Goal: Check status: Check status

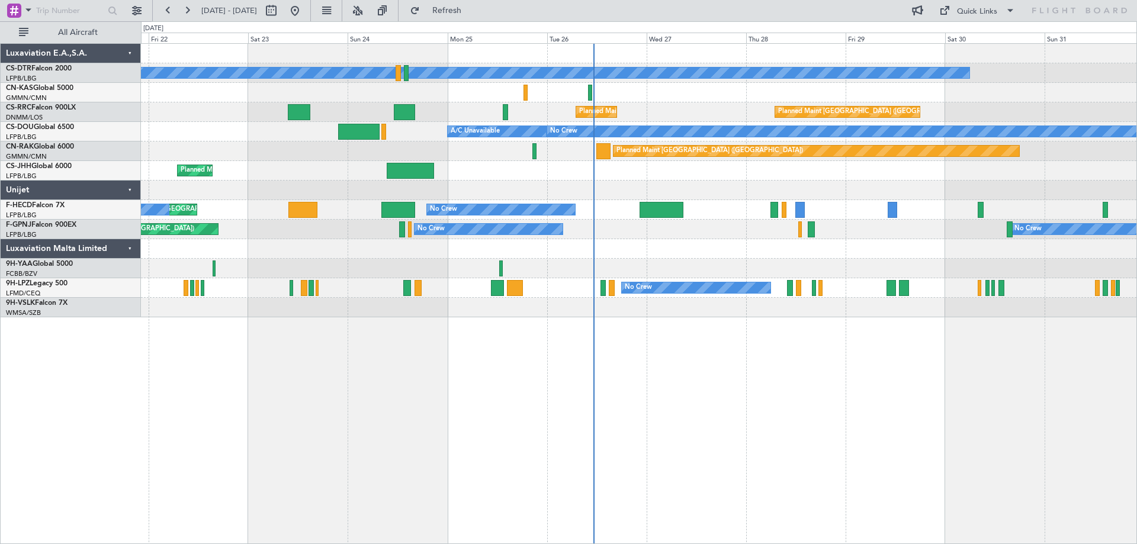
click at [464, 382] on div "No Crew Planned Maint Sofia Planned Maint [GEOGRAPHIC_DATA] ([GEOGRAPHIC_DATA])…" at bounding box center [639, 293] width 996 height 501
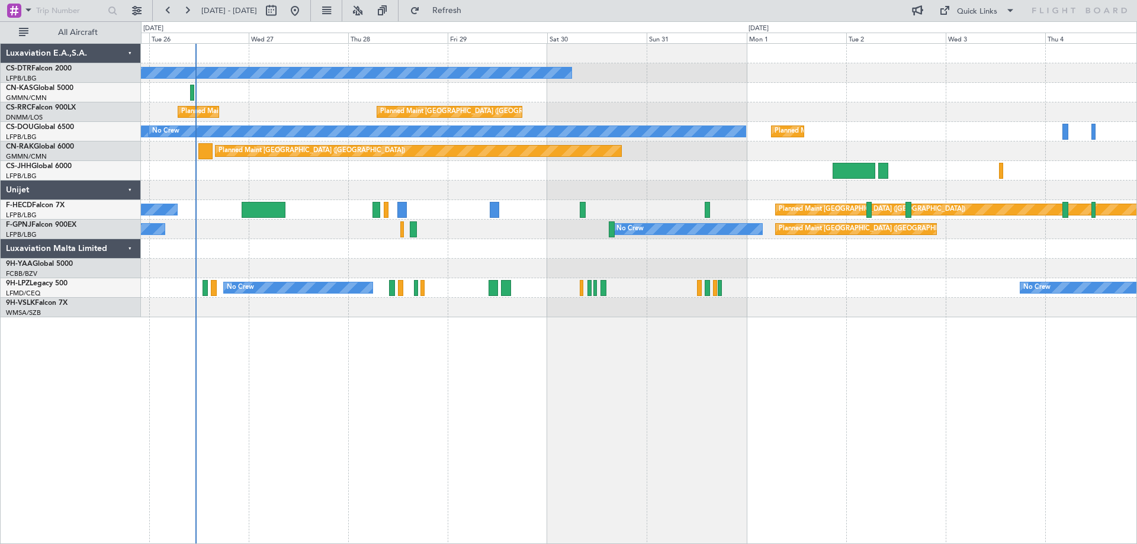
click at [565, 382] on div "No Crew Planned Maint [GEOGRAPHIC_DATA] ([GEOGRAPHIC_DATA]) Planned Maint [GEOG…" at bounding box center [639, 293] width 996 height 501
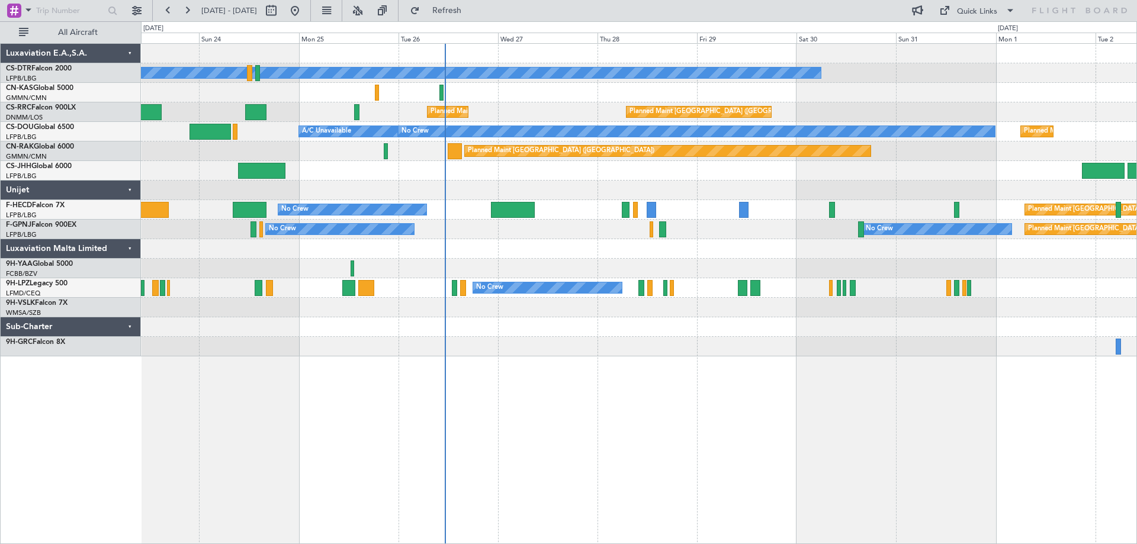
click at [727, 329] on div at bounding box center [638, 327] width 995 height 20
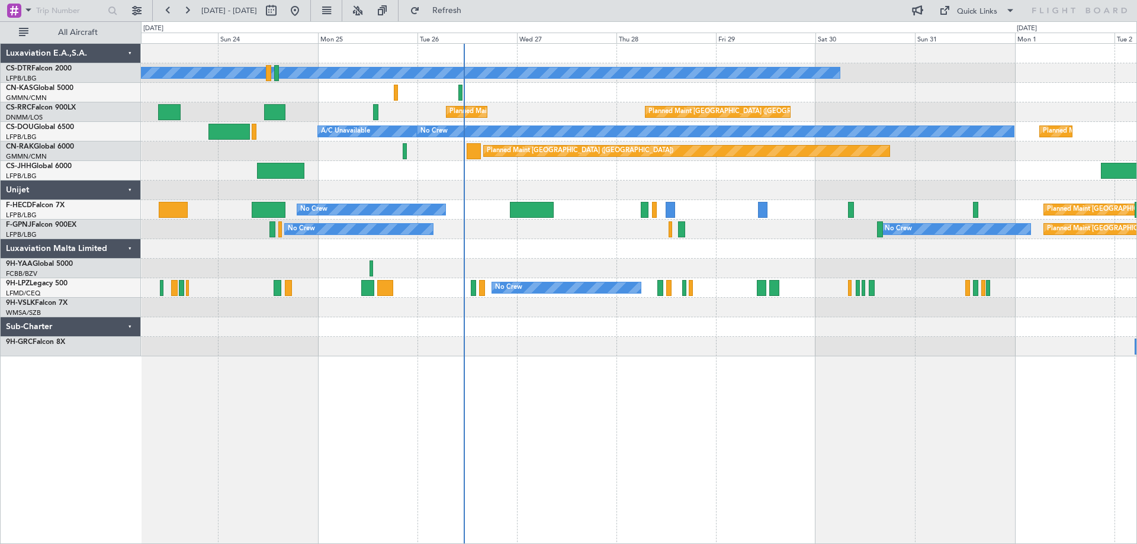
click at [594, 236] on div "No Crew Planned Maint [GEOGRAPHIC_DATA] ([GEOGRAPHIC_DATA]) Planned Maint [GEOG…" at bounding box center [638, 200] width 995 height 313
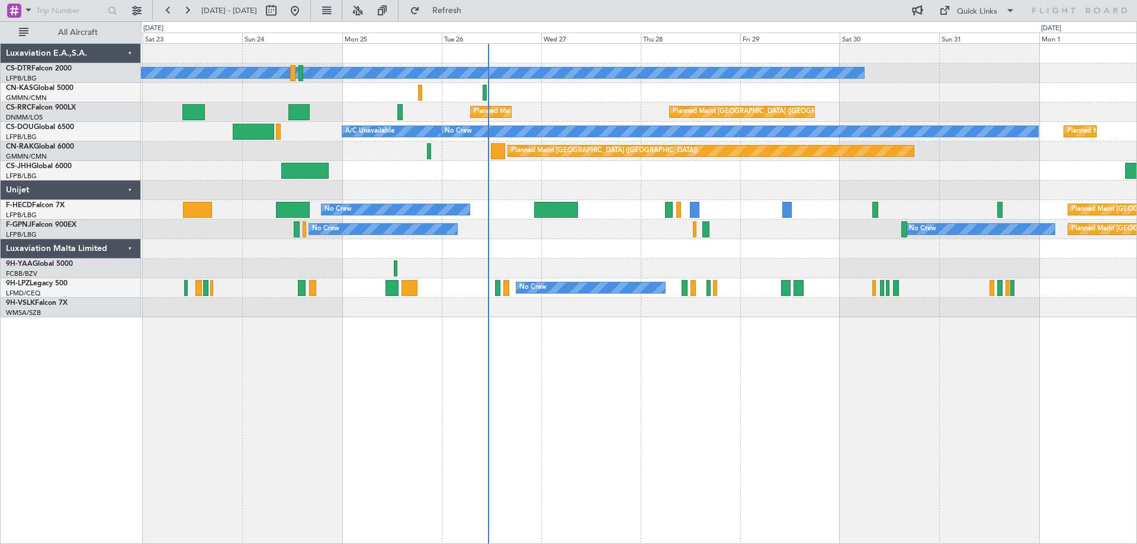
click at [705, 434] on div "No Crew Planned Maint [GEOGRAPHIC_DATA] ([GEOGRAPHIC_DATA]) Planned Maint [GEOG…" at bounding box center [639, 293] width 996 height 501
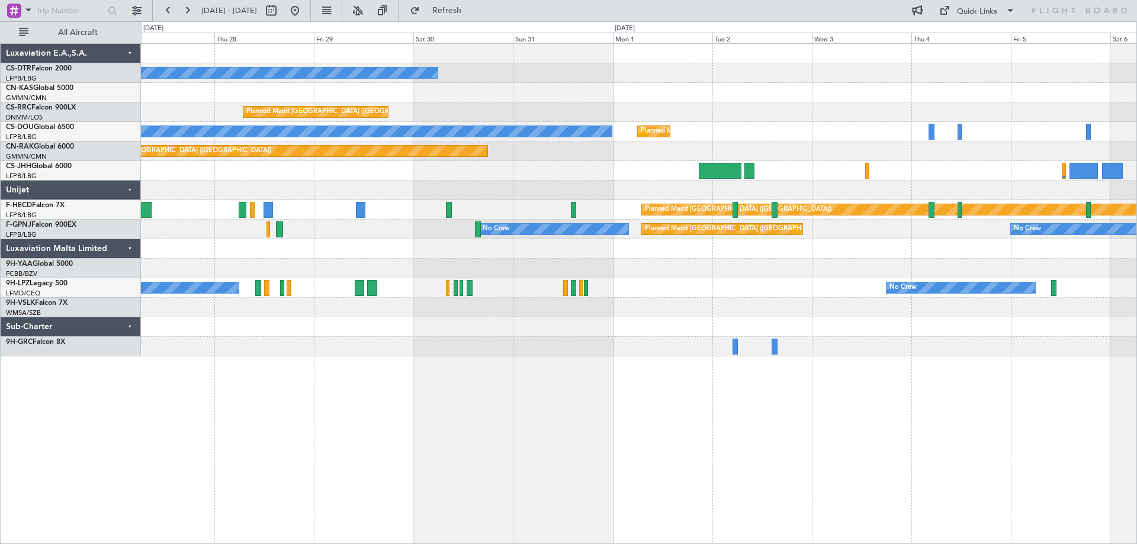
click at [577, 448] on div "No Crew Planned Maint [GEOGRAPHIC_DATA] ([GEOGRAPHIC_DATA]) Planned Maint [GEOG…" at bounding box center [639, 293] width 996 height 501
click at [667, 474] on div "No Crew Planned Maint [GEOGRAPHIC_DATA] ([GEOGRAPHIC_DATA]) Planned Maint [GEOG…" at bounding box center [639, 293] width 996 height 501
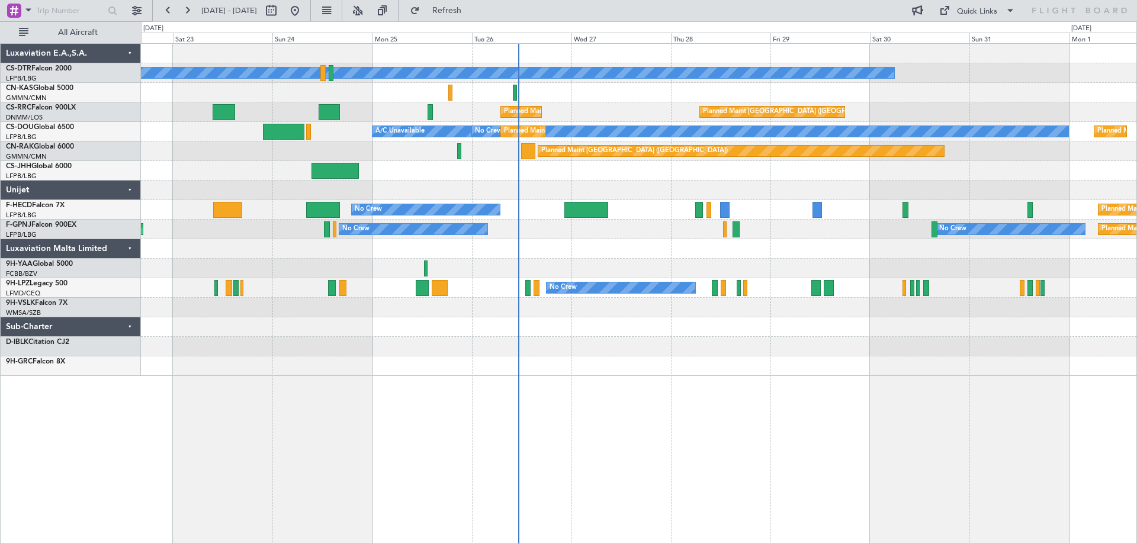
click at [751, 405] on div "No Crew Planned Maint [GEOGRAPHIC_DATA] ([GEOGRAPHIC_DATA]) Planned Maint [GEOG…" at bounding box center [639, 293] width 996 height 501
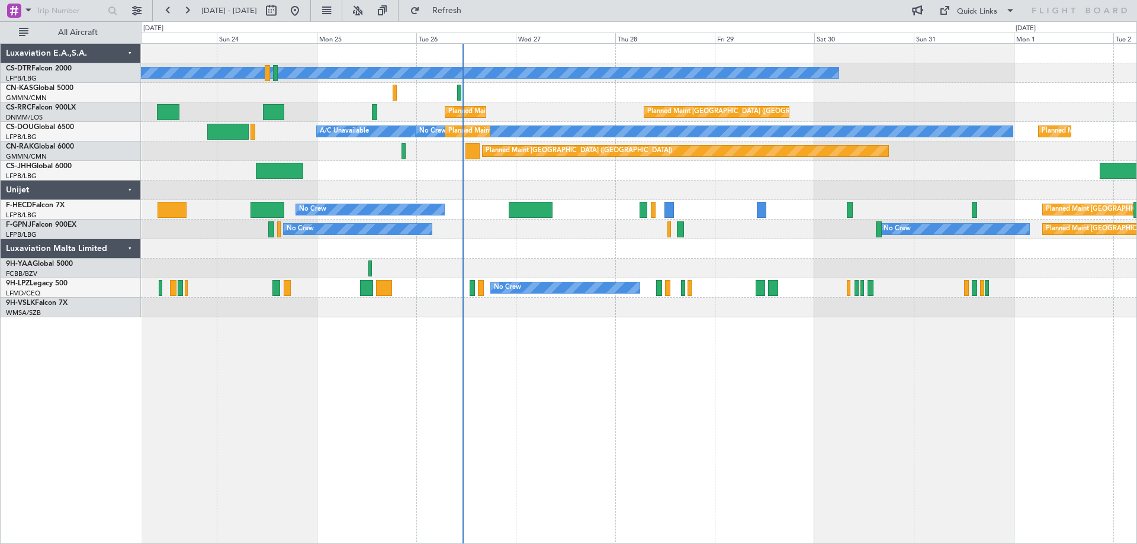
click at [586, 378] on div "No Crew Planned Maint [GEOGRAPHIC_DATA] ([GEOGRAPHIC_DATA]) Planned Maint [GEOG…" at bounding box center [639, 293] width 996 height 501
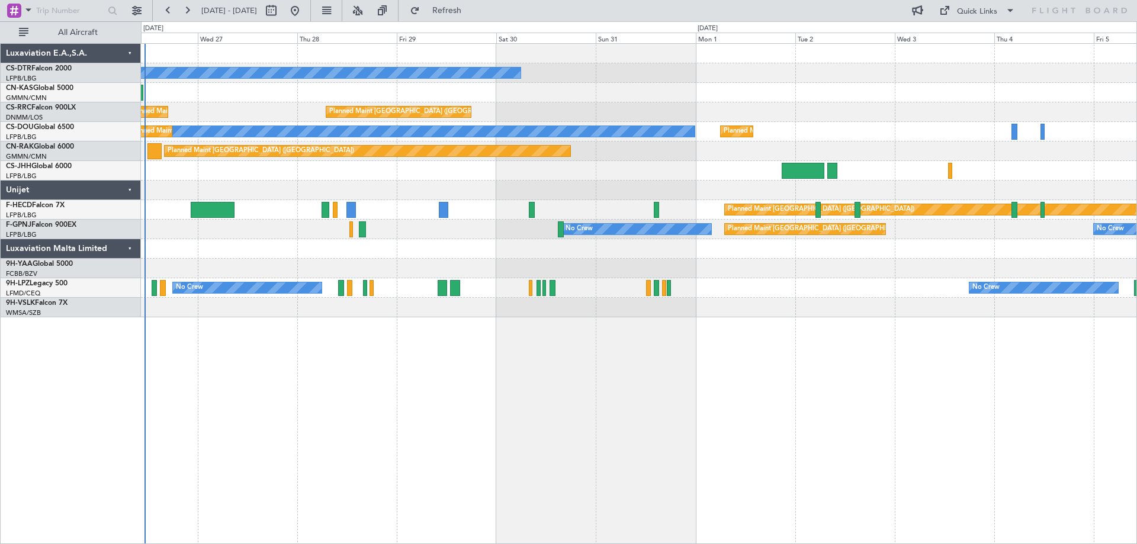
click at [457, 380] on div "No Crew Planned Maint [GEOGRAPHIC_DATA] ([GEOGRAPHIC_DATA]) Planned Maint [GEOG…" at bounding box center [639, 293] width 996 height 501
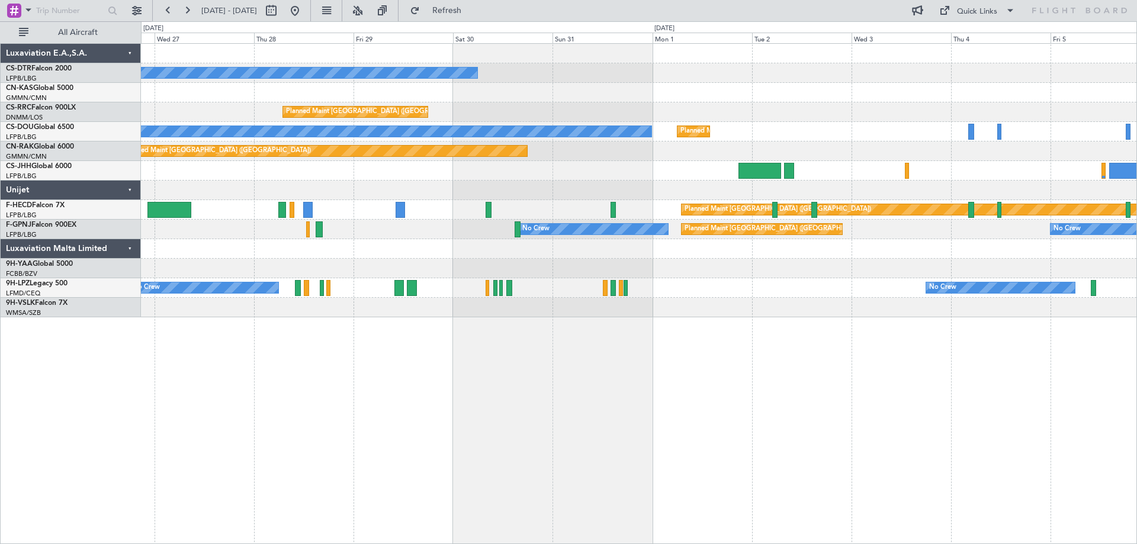
click at [636, 409] on div "No Crew Planned Maint [GEOGRAPHIC_DATA] ([GEOGRAPHIC_DATA]) Planned Maint [GEOG…" at bounding box center [639, 293] width 996 height 501
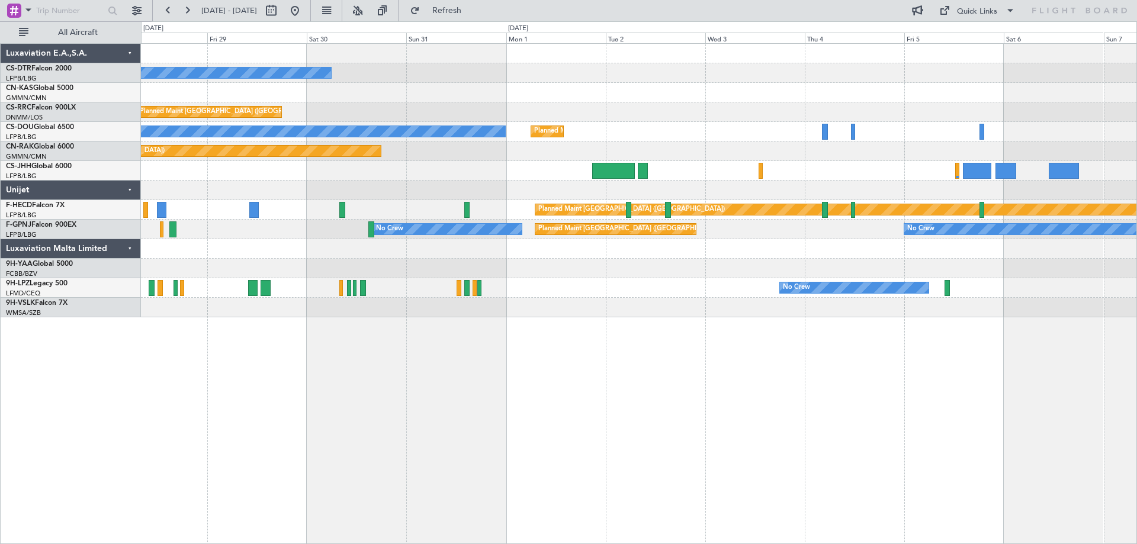
click at [607, 417] on div "No Crew Planned Maint [GEOGRAPHIC_DATA] ([GEOGRAPHIC_DATA]) Planned Maint [GEOG…" at bounding box center [639, 293] width 996 height 501
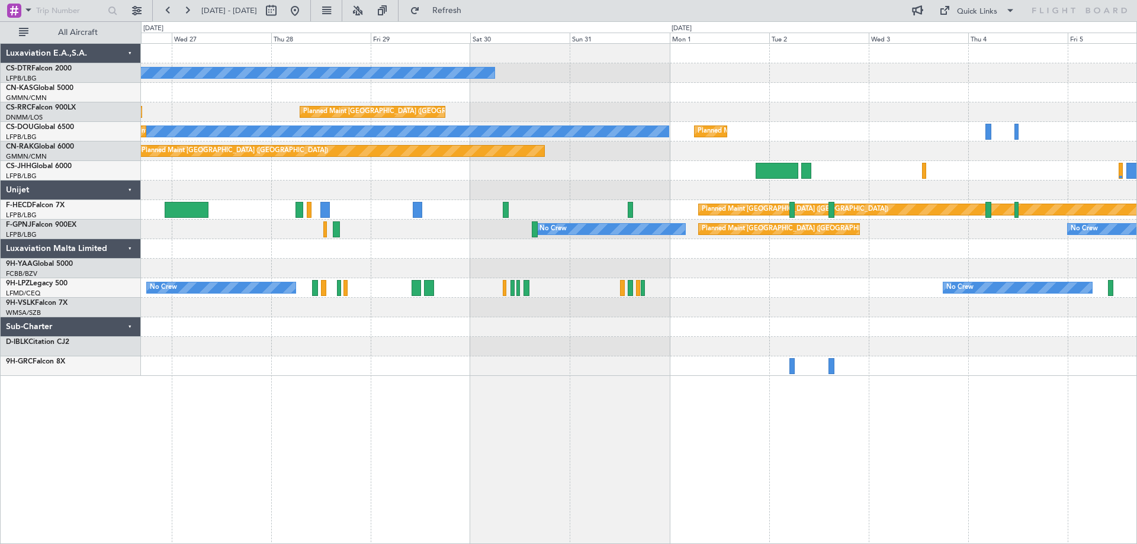
click at [718, 365] on div "No Crew Planned Maint [GEOGRAPHIC_DATA] ([GEOGRAPHIC_DATA]) Planned Maint [GEOG…" at bounding box center [638, 210] width 995 height 332
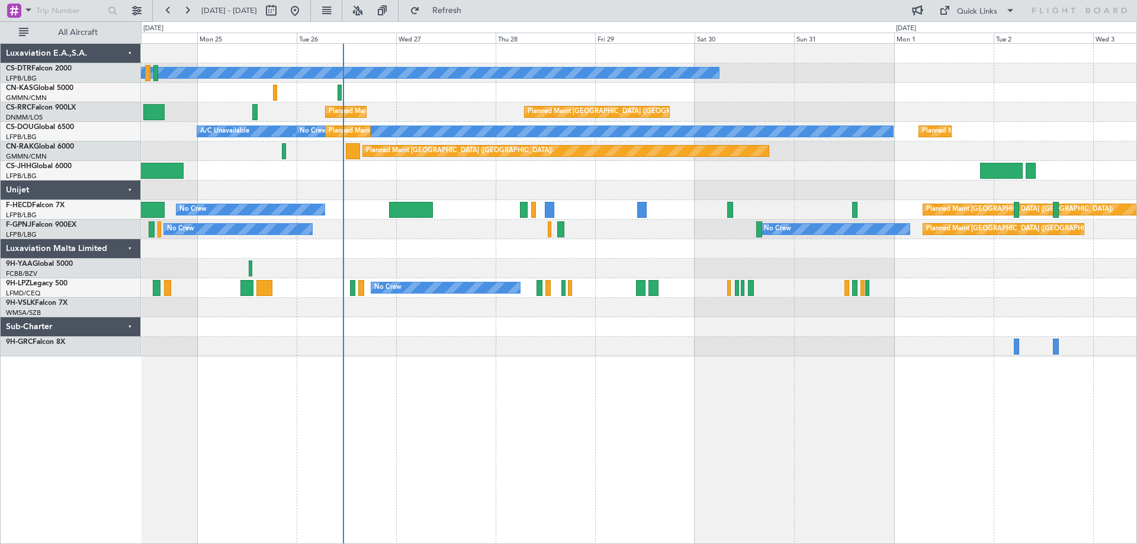
click at [702, 414] on div "No Crew Planned Maint [GEOGRAPHIC_DATA] ([GEOGRAPHIC_DATA]) Planned Maint [GEOG…" at bounding box center [639, 293] width 996 height 501
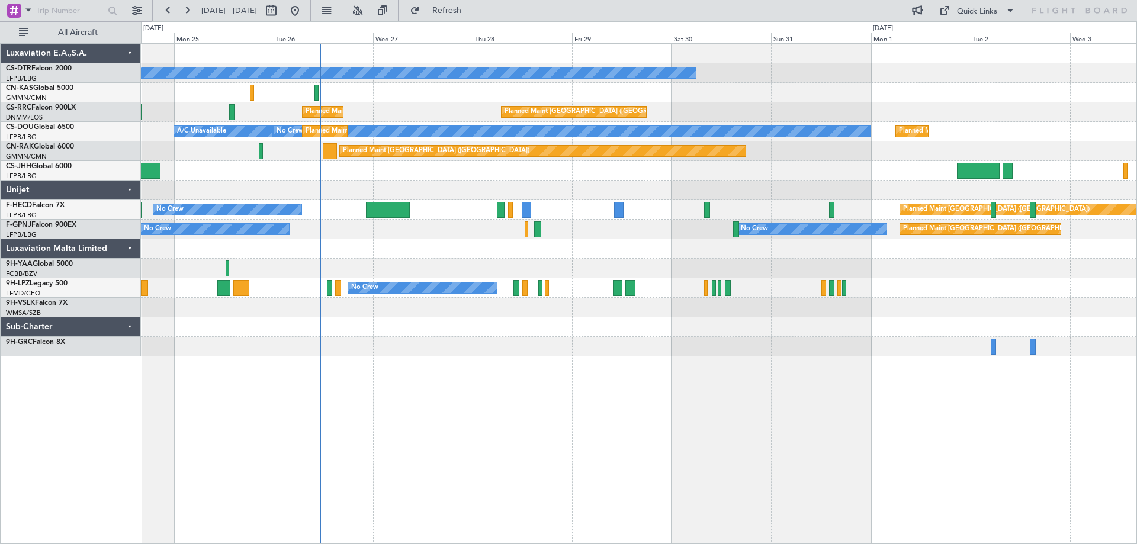
click at [404, 371] on div "No Crew Planned Maint [GEOGRAPHIC_DATA] ([GEOGRAPHIC_DATA]) Planned Maint [GEOG…" at bounding box center [639, 293] width 996 height 501
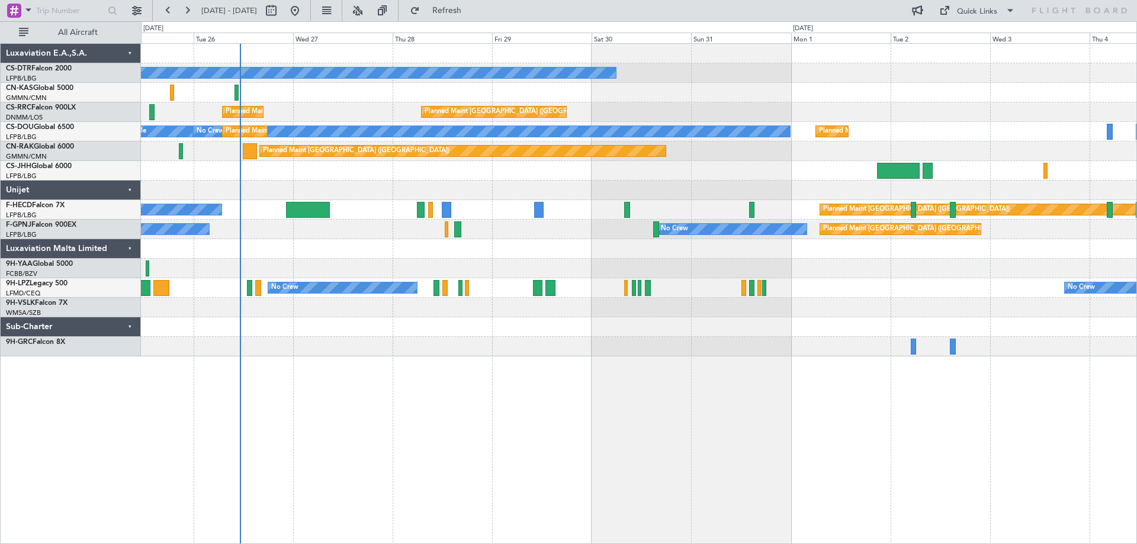
click at [502, 382] on div "No Crew Planned Maint [GEOGRAPHIC_DATA] ([GEOGRAPHIC_DATA]) Planned Maint [GEOG…" at bounding box center [639, 293] width 996 height 501
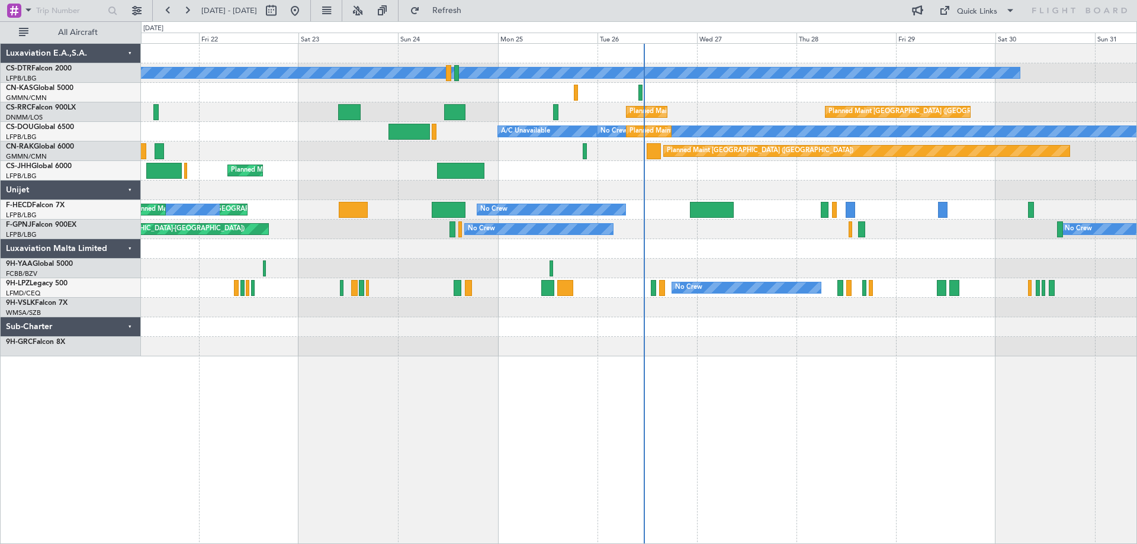
click at [820, 273] on div "No Crew Planned Maint Sofia Planned Maint [GEOGRAPHIC_DATA] ([GEOGRAPHIC_DATA])…" at bounding box center [638, 200] width 995 height 313
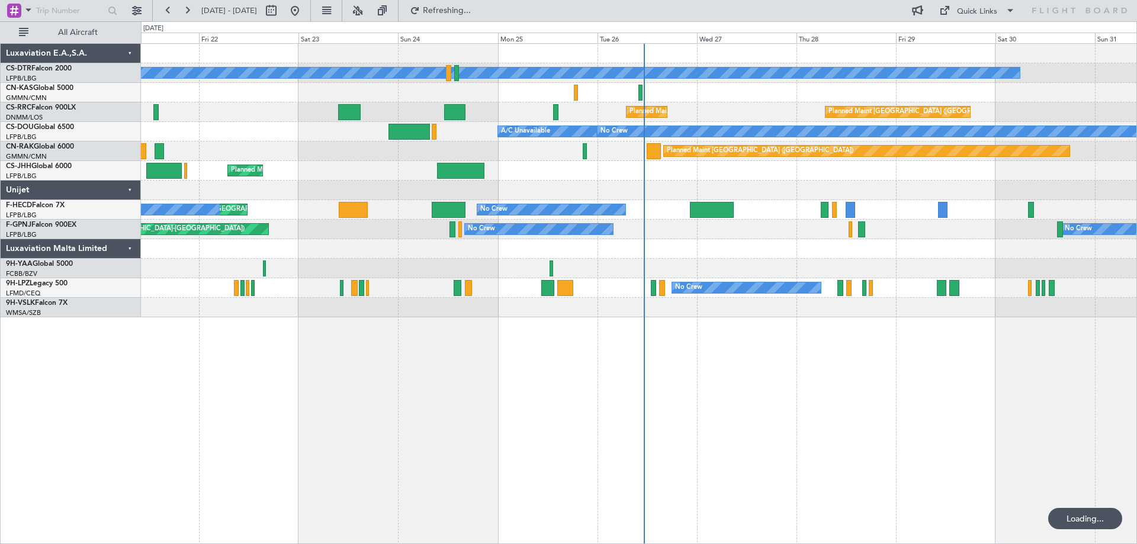
click at [298, 420] on div "No Crew Planned Maint Sofia Planned Maint [GEOGRAPHIC_DATA] ([GEOGRAPHIC_DATA])…" at bounding box center [639, 293] width 996 height 501
click at [696, 243] on div "No Crew Planned Maint Sofia Planned Maint [GEOGRAPHIC_DATA] ([GEOGRAPHIC_DATA])…" at bounding box center [638, 181] width 995 height 274
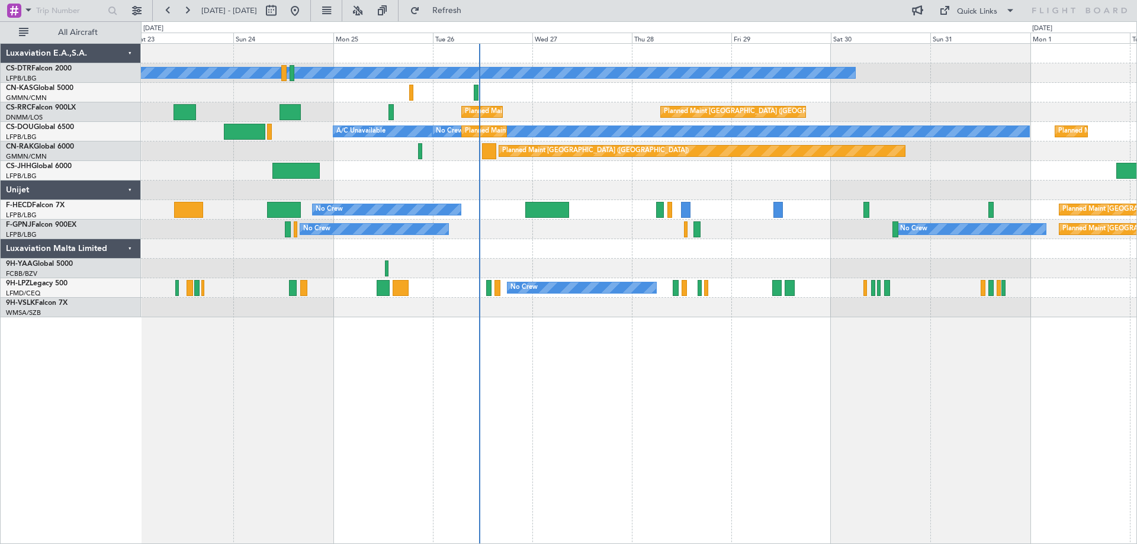
click at [638, 221] on div "No Crew Planned Maint [GEOGRAPHIC_DATA] ([GEOGRAPHIC_DATA]) Planned Maint [GEOG…" at bounding box center [638, 181] width 995 height 274
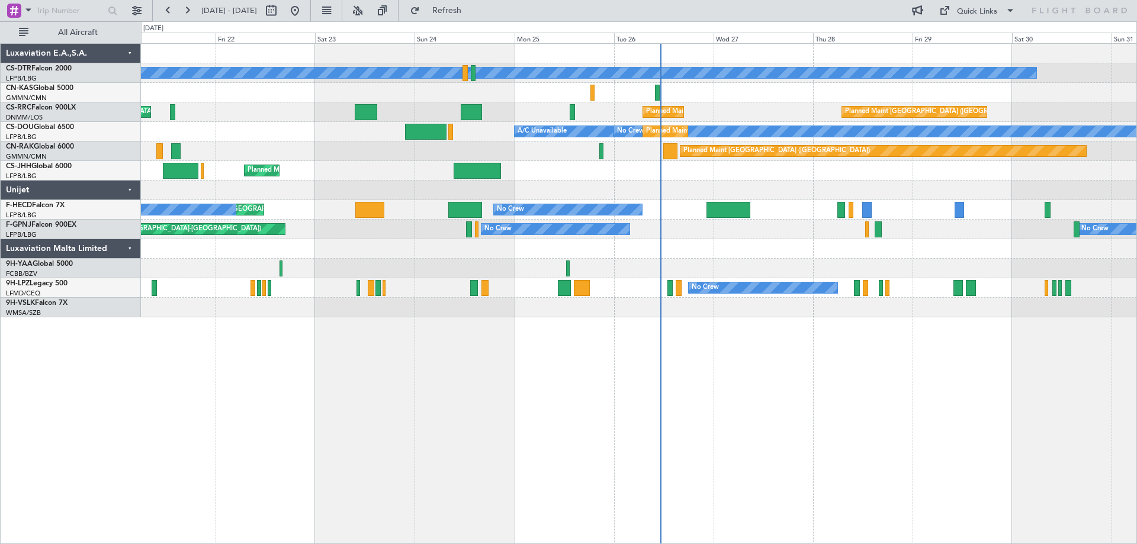
click at [634, 400] on div "No Crew Planned Maint Sofia Planned Maint [GEOGRAPHIC_DATA] ([GEOGRAPHIC_DATA])…" at bounding box center [639, 293] width 996 height 501
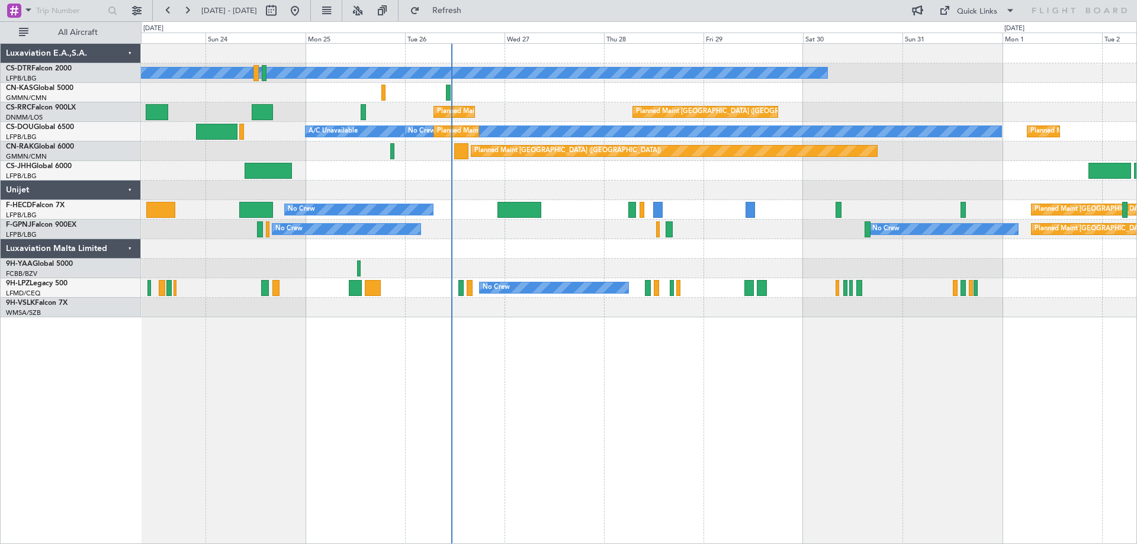
click at [489, 426] on div "No Crew Planned Maint [GEOGRAPHIC_DATA] ([GEOGRAPHIC_DATA]) Planned Maint [GEOG…" at bounding box center [639, 293] width 996 height 501
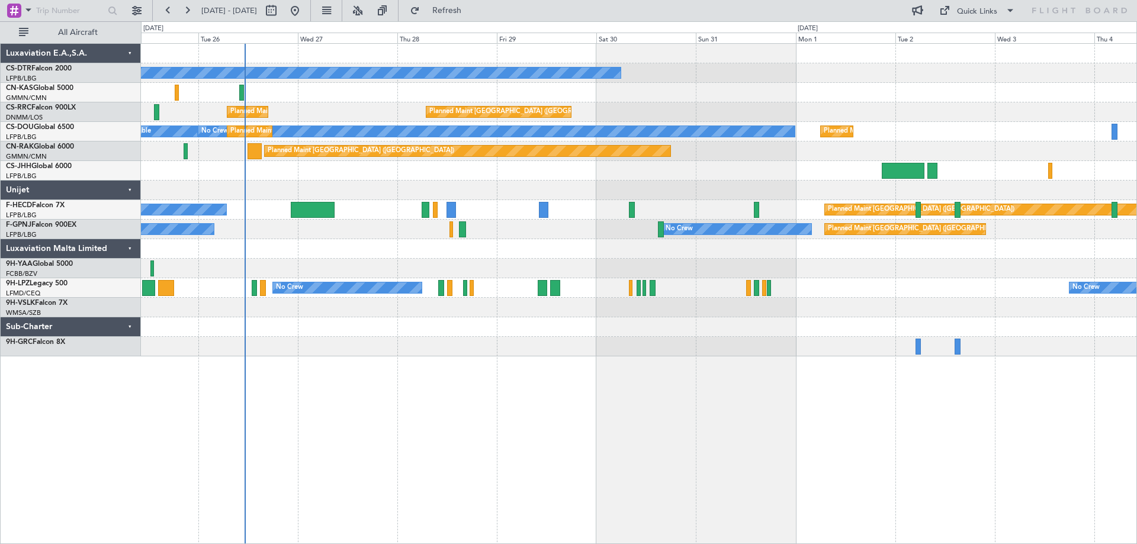
click at [446, 442] on div "No Crew Planned Maint [GEOGRAPHIC_DATA] ([GEOGRAPHIC_DATA]) Planned Maint [GEOG…" at bounding box center [639, 293] width 996 height 501
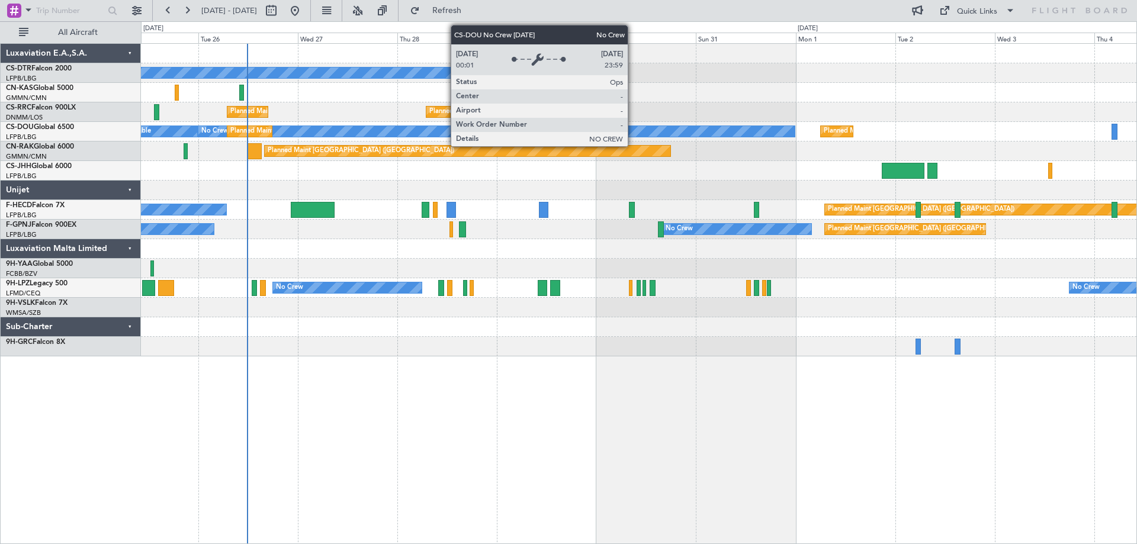
click at [633, 134] on div "No Crew" at bounding box center [496, 131] width 596 height 11
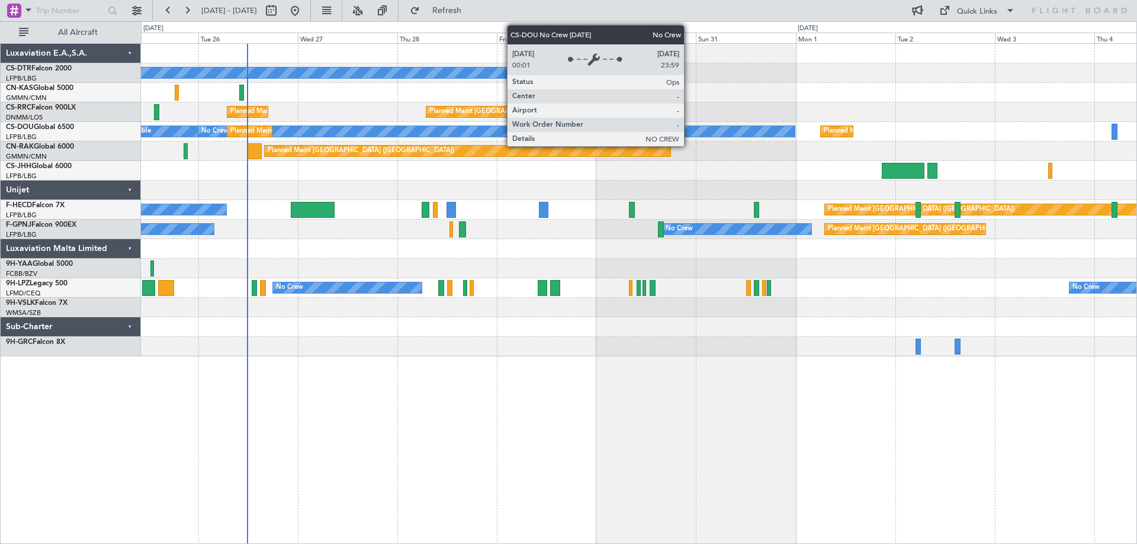
click at [689, 134] on div "No Crew" at bounding box center [496, 131] width 596 height 11
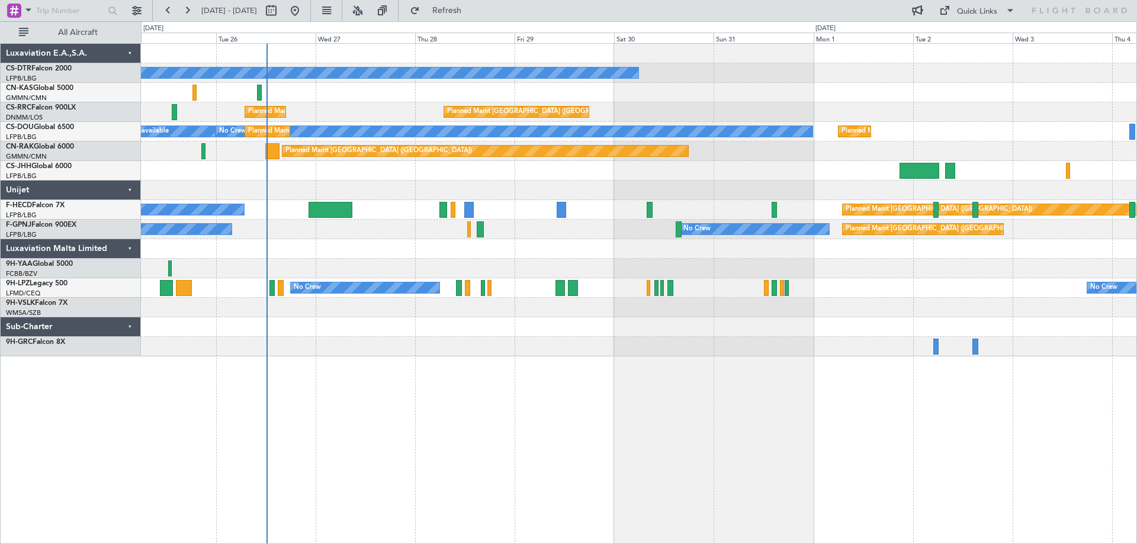
click at [642, 324] on div at bounding box center [638, 327] width 995 height 20
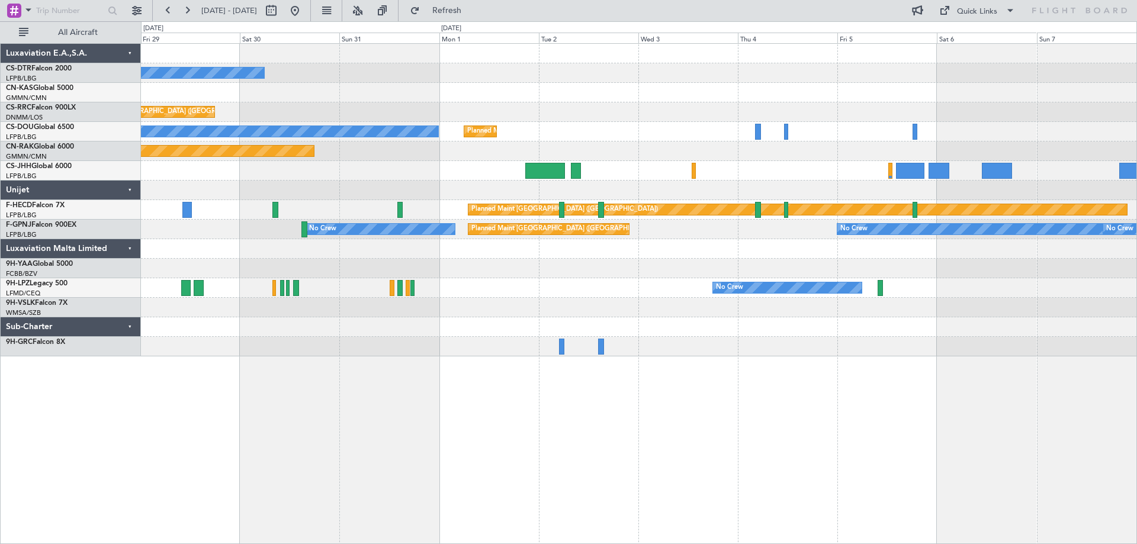
click at [712, 259] on div "No Crew Planned Maint [GEOGRAPHIC_DATA] ([GEOGRAPHIC_DATA]) Planned Maint [GEOG…" at bounding box center [568, 282] width 1137 height 523
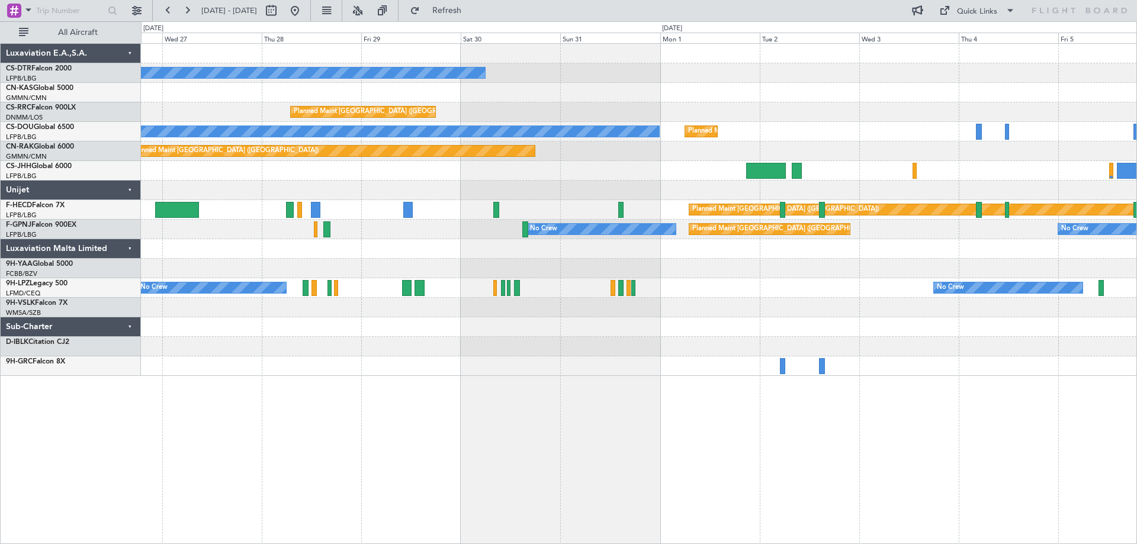
click at [766, 401] on div "No Crew Planned Maint [GEOGRAPHIC_DATA] ([GEOGRAPHIC_DATA]) Planned Maint [GEOG…" at bounding box center [639, 293] width 996 height 501
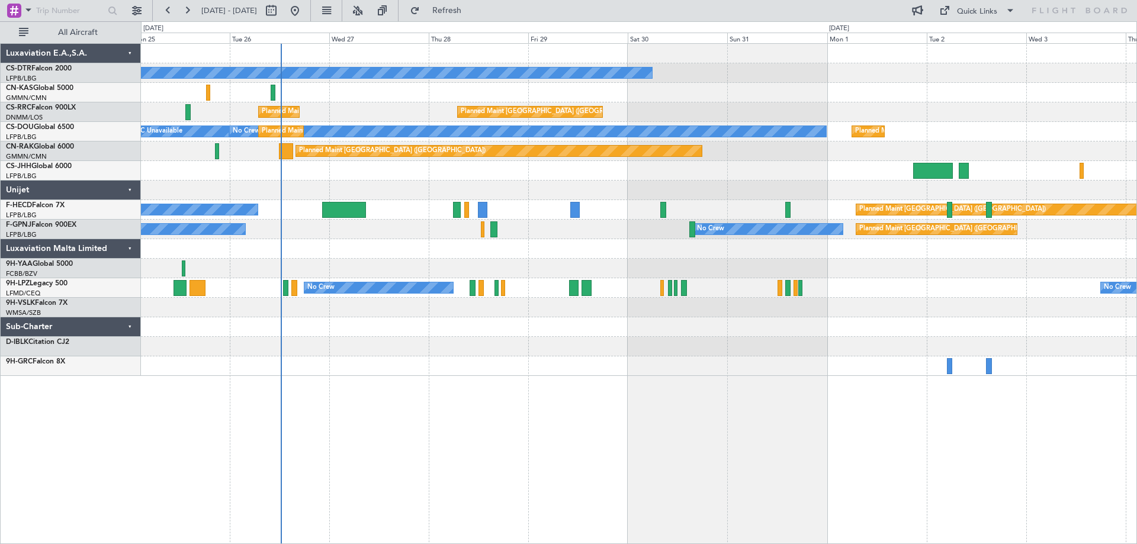
click at [836, 411] on div "No Crew Planned Maint [GEOGRAPHIC_DATA] ([GEOGRAPHIC_DATA]) Planned Maint [GEOG…" at bounding box center [639, 293] width 996 height 501
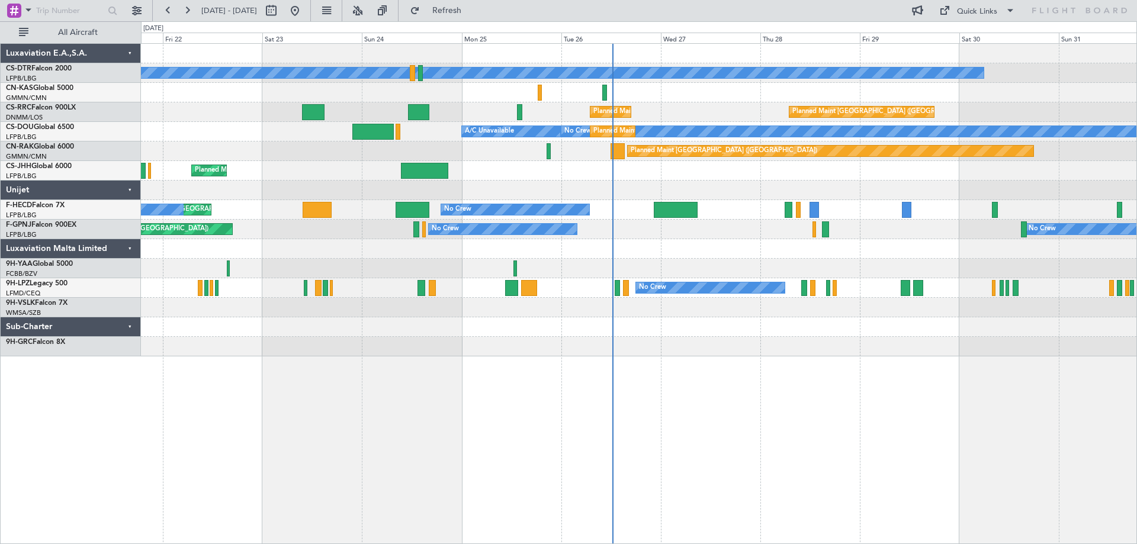
click at [1136, 435] on div "No Crew Planned Maint Sofia Planned Maint [GEOGRAPHIC_DATA] ([GEOGRAPHIC_DATA])…" at bounding box center [568, 282] width 1137 height 523
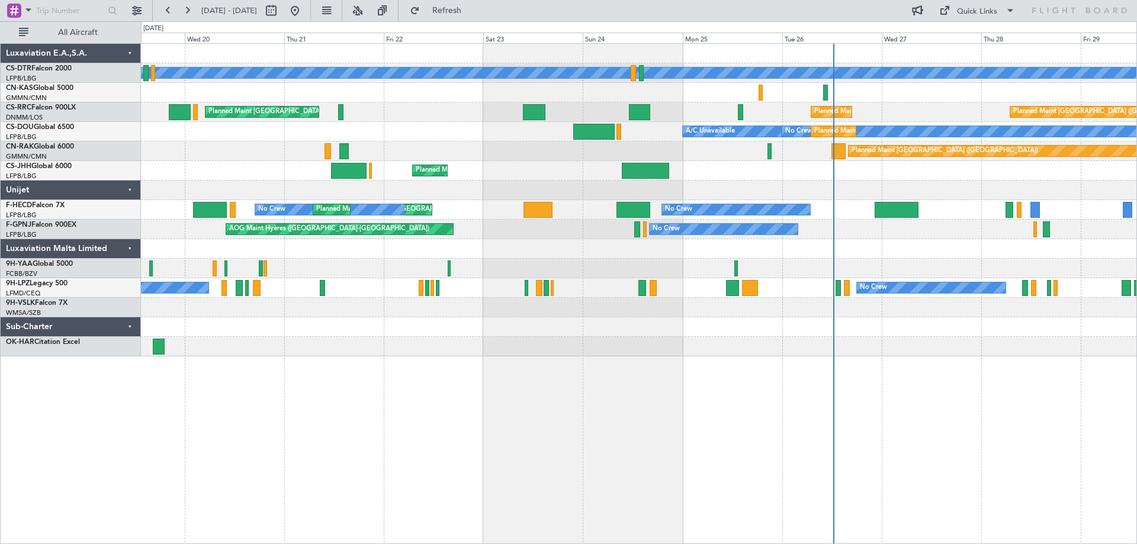
click at [617, 385] on div "No Crew Planned Maint Sofia Planned Maint [GEOGRAPHIC_DATA] ([GEOGRAPHIC_DATA])…" at bounding box center [639, 293] width 996 height 501
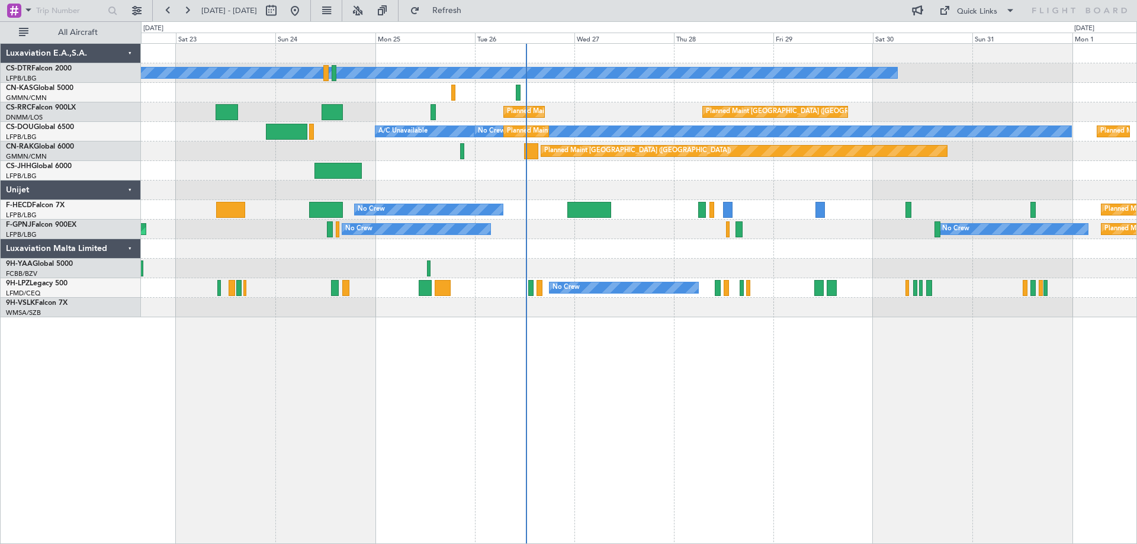
click at [799, 369] on div "No Crew Planned Maint [GEOGRAPHIC_DATA] ([GEOGRAPHIC_DATA]) Planned Maint [GEOG…" at bounding box center [639, 293] width 996 height 501
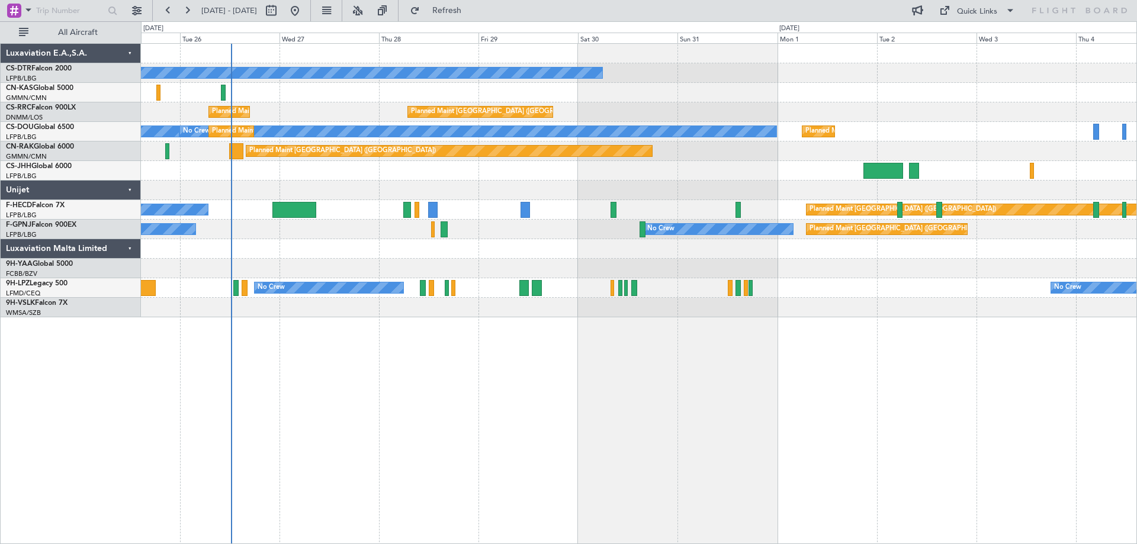
click at [651, 362] on div "No Crew Planned Maint [GEOGRAPHIC_DATA] ([GEOGRAPHIC_DATA]) Planned Maint [GEOG…" at bounding box center [639, 293] width 996 height 501
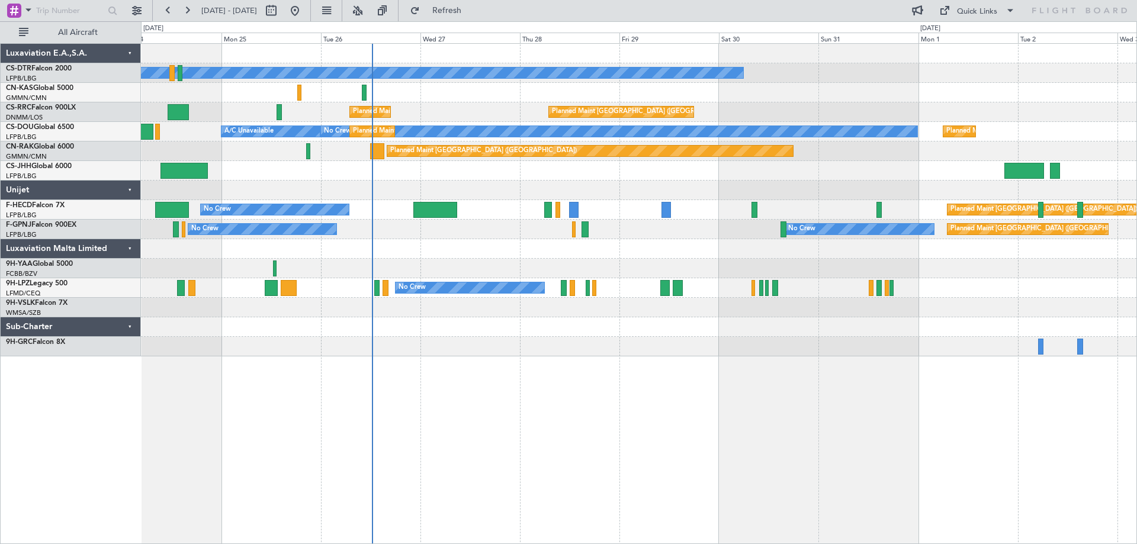
click at [655, 320] on div "No Crew Planned Maint [GEOGRAPHIC_DATA] ([GEOGRAPHIC_DATA]) Planned Maint [GEOG…" at bounding box center [638, 200] width 995 height 313
click at [704, 351] on div at bounding box center [638, 347] width 995 height 20
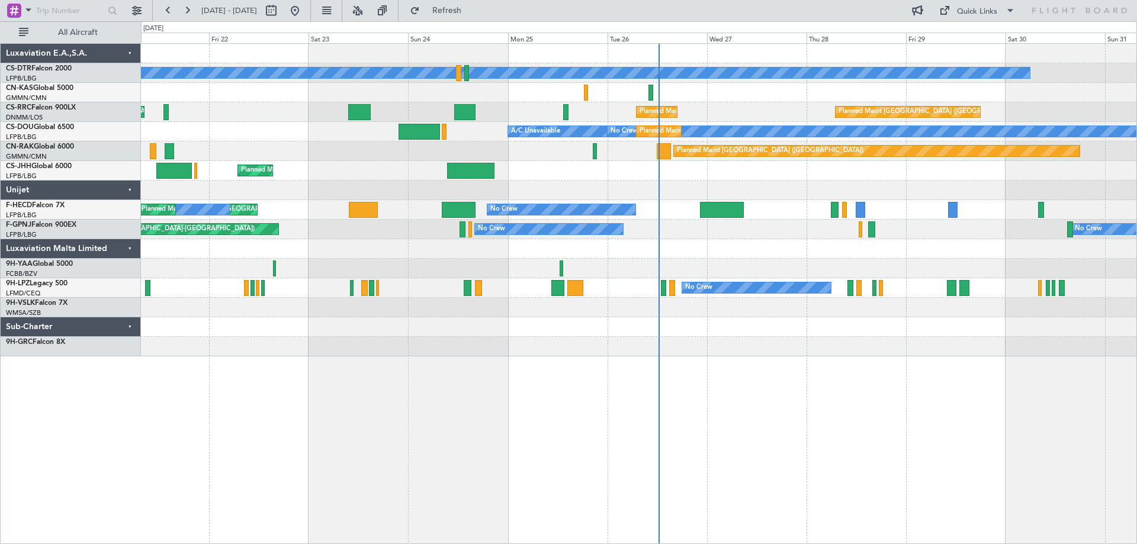
click at [593, 360] on div "No Crew Planned Maint Sofia Planned Maint [GEOGRAPHIC_DATA] ([GEOGRAPHIC_DATA])…" at bounding box center [639, 293] width 996 height 501
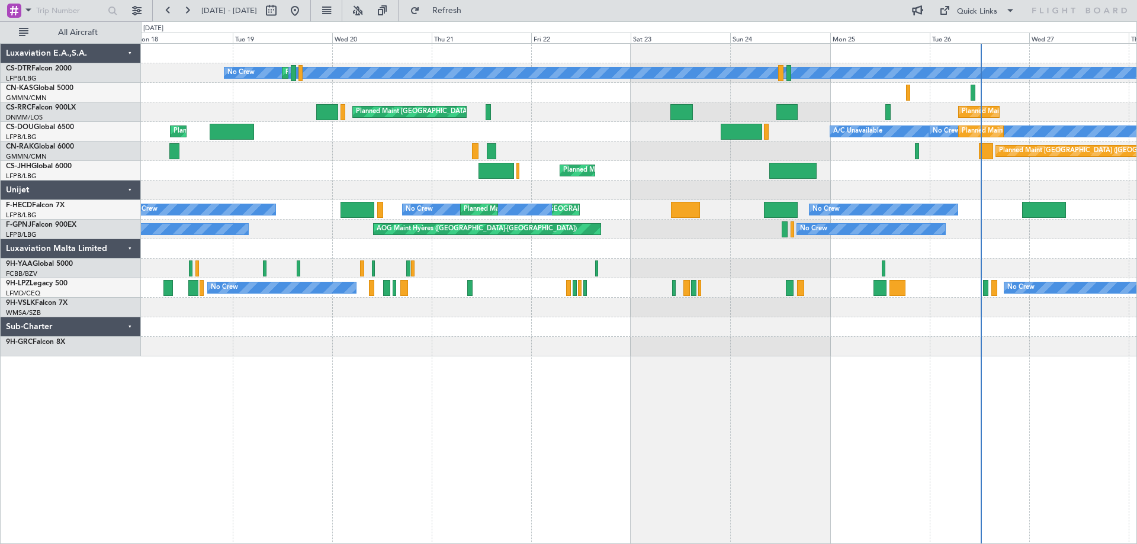
click at [732, 386] on div "No Crew Planned Maint Sofia Planned Maint [GEOGRAPHIC_DATA] ([GEOGRAPHIC_DATA])…" at bounding box center [639, 293] width 996 height 501
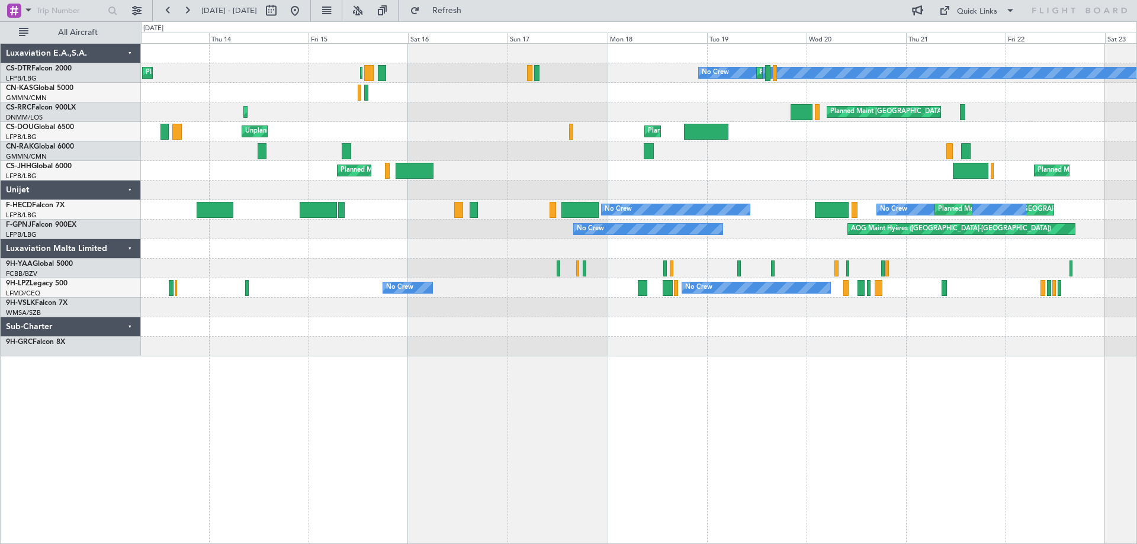
click at [877, 406] on div "No Crew Planned Maint Sofia Planned Maint [GEOGRAPHIC_DATA] ([GEOGRAPHIC_DATA])…" at bounding box center [639, 293] width 996 height 501
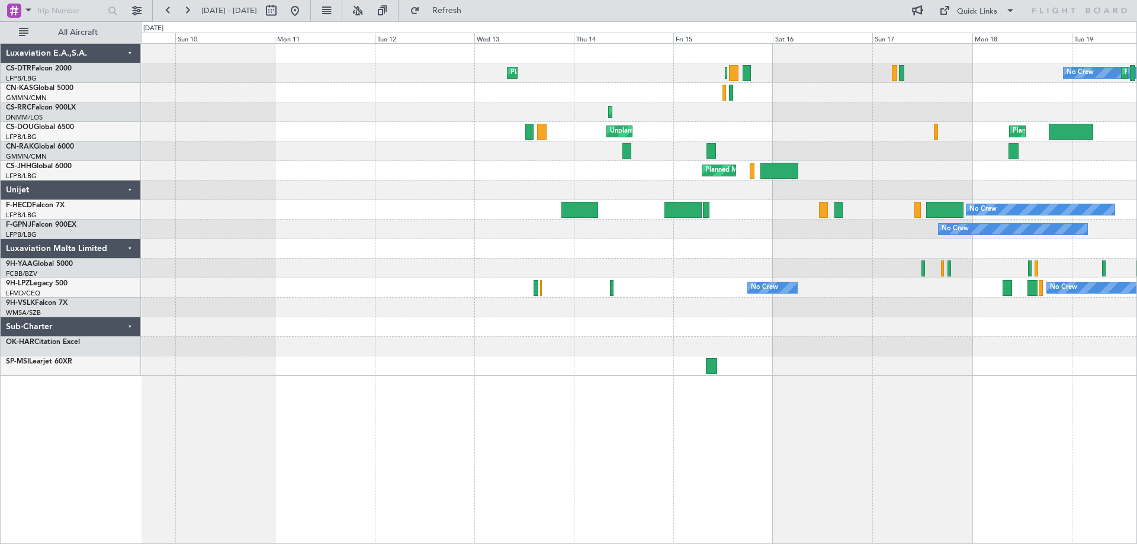
click at [583, 349] on div "No Crew Planned Maint Sofia Planned Maint [GEOGRAPHIC_DATA] ([GEOGRAPHIC_DATA])…" at bounding box center [638, 210] width 995 height 332
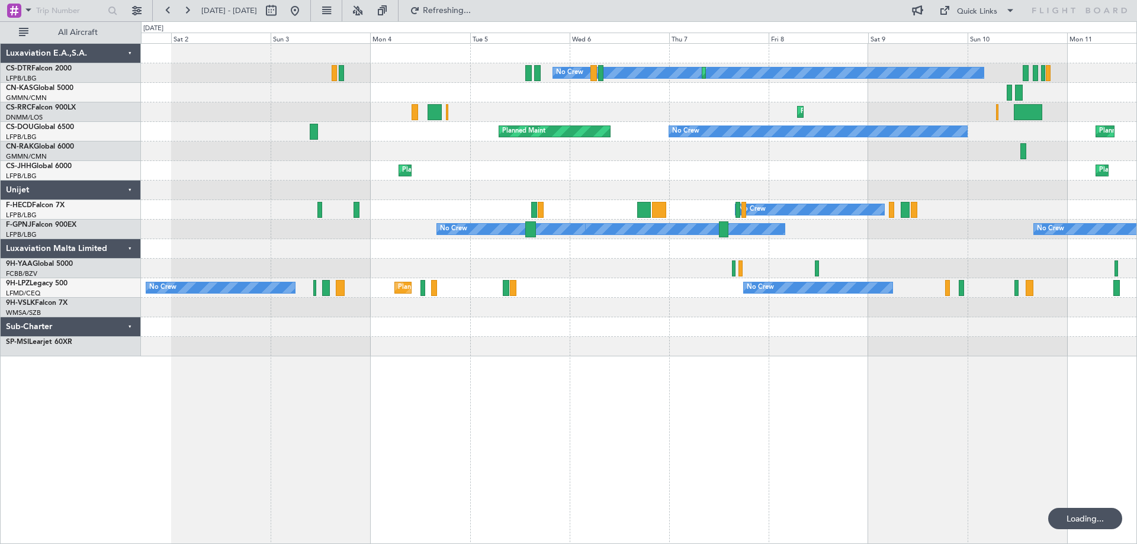
click at [896, 368] on div "No Crew Planned Maint Sofia Planned Maint Sofia Planned Maint Larnaca ([GEOGRAP…" at bounding box center [639, 293] width 996 height 501
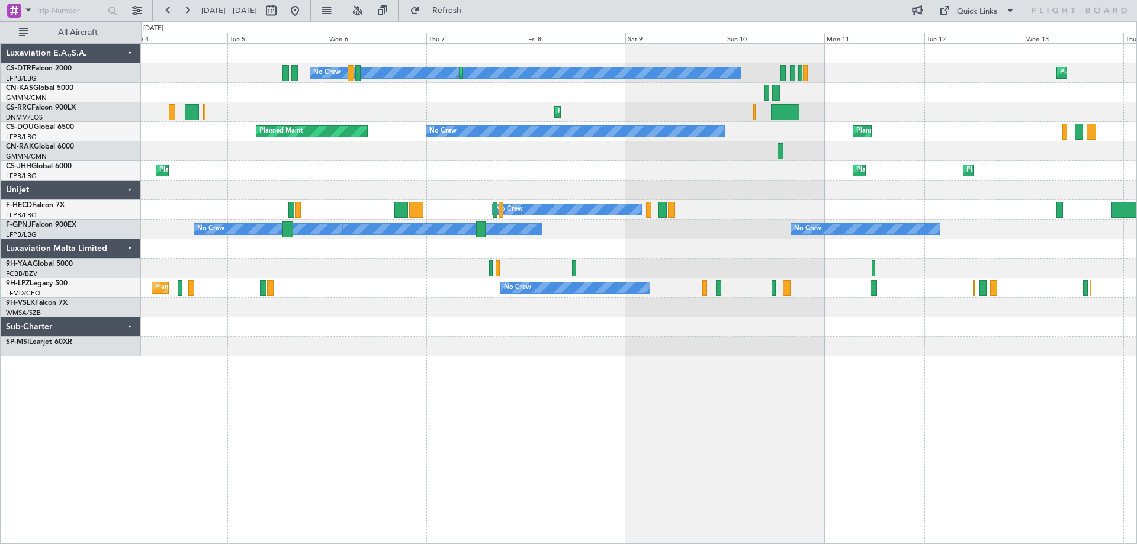
click at [635, 382] on div "No Crew Planned Maint Sofia Planned Maint Sofia Planned Maint [GEOGRAPHIC_DATA]…" at bounding box center [639, 293] width 996 height 501
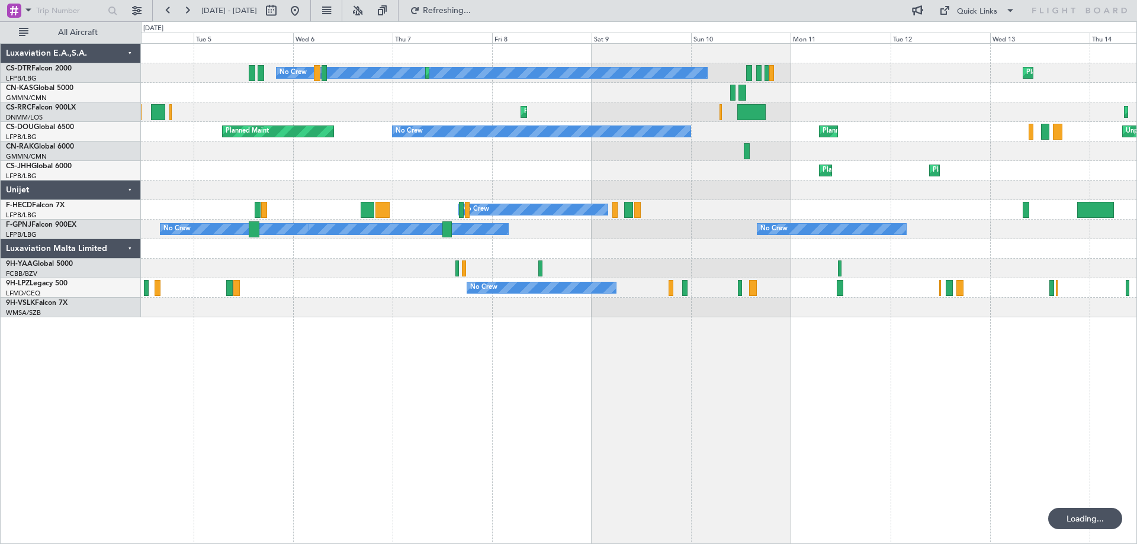
click at [433, 362] on div "No Crew Planned Maint Sofia Planned Maint Sofia Planned Maint [GEOGRAPHIC_DATA]…" at bounding box center [639, 293] width 996 height 501
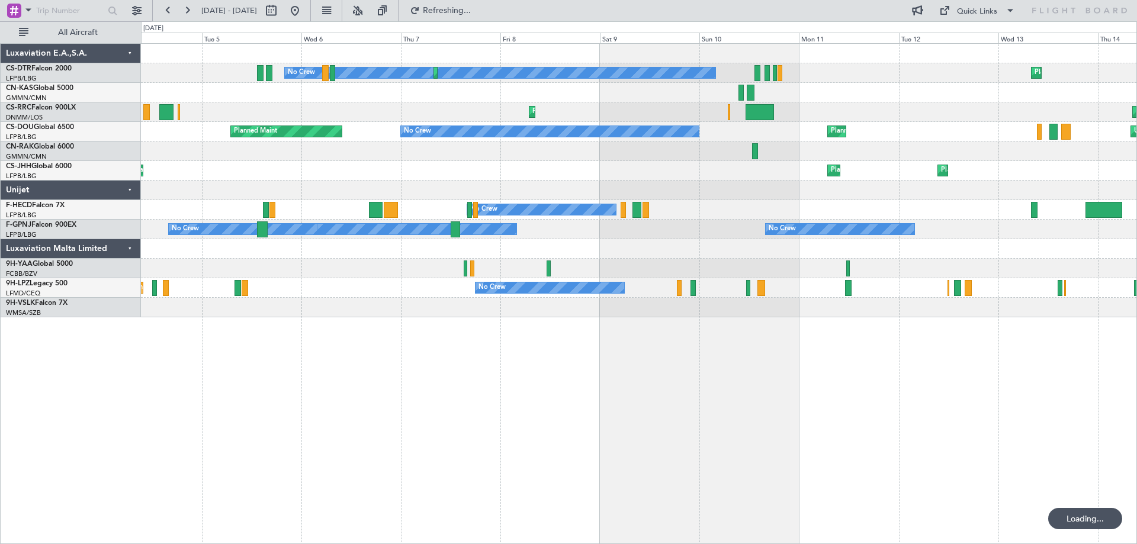
click at [577, 377] on div "No Crew Planned Maint Sofia Planned Maint Sofia Planned Maint [GEOGRAPHIC_DATA]…" at bounding box center [639, 293] width 996 height 501
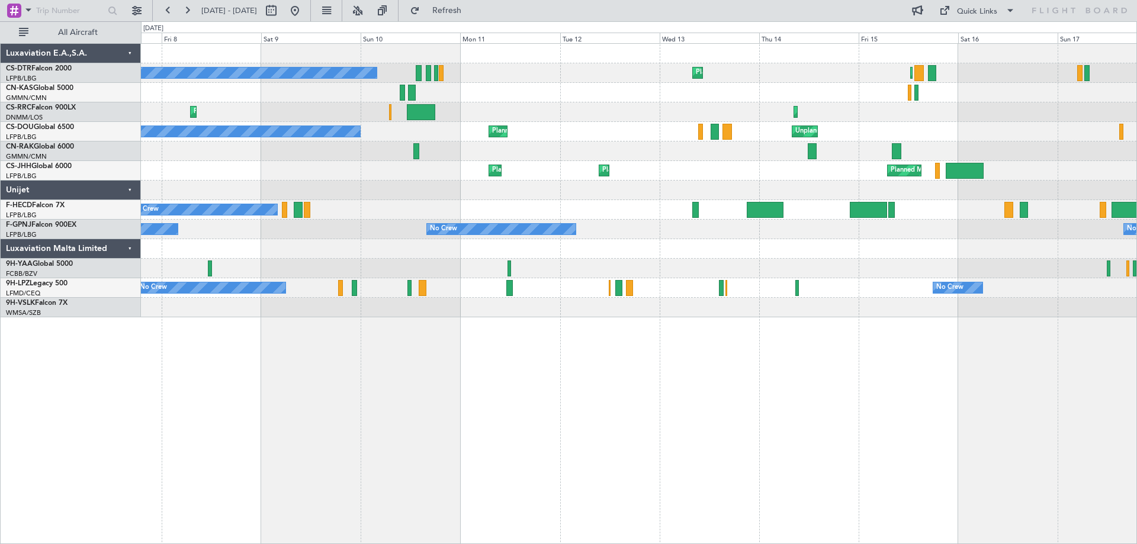
click at [403, 365] on div "No Crew Planned Maint Sofia Planned Maint [GEOGRAPHIC_DATA] ([GEOGRAPHIC_DATA])…" at bounding box center [639, 293] width 996 height 501
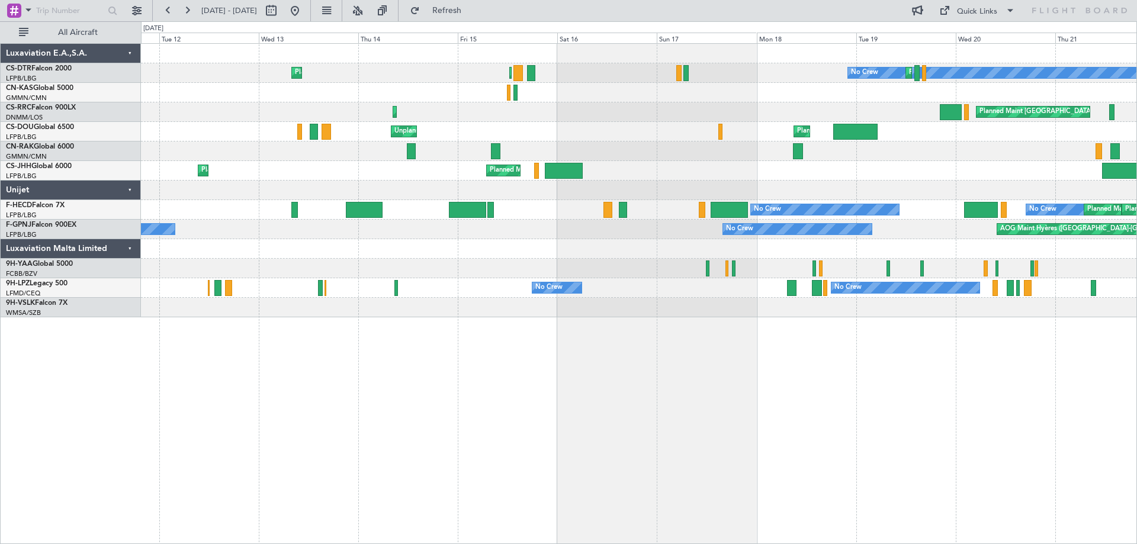
click at [299, 377] on div "No Crew Planned Maint Sofia Planned Maint [GEOGRAPHIC_DATA] ([GEOGRAPHIC_DATA])…" at bounding box center [639, 293] width 996 height 501
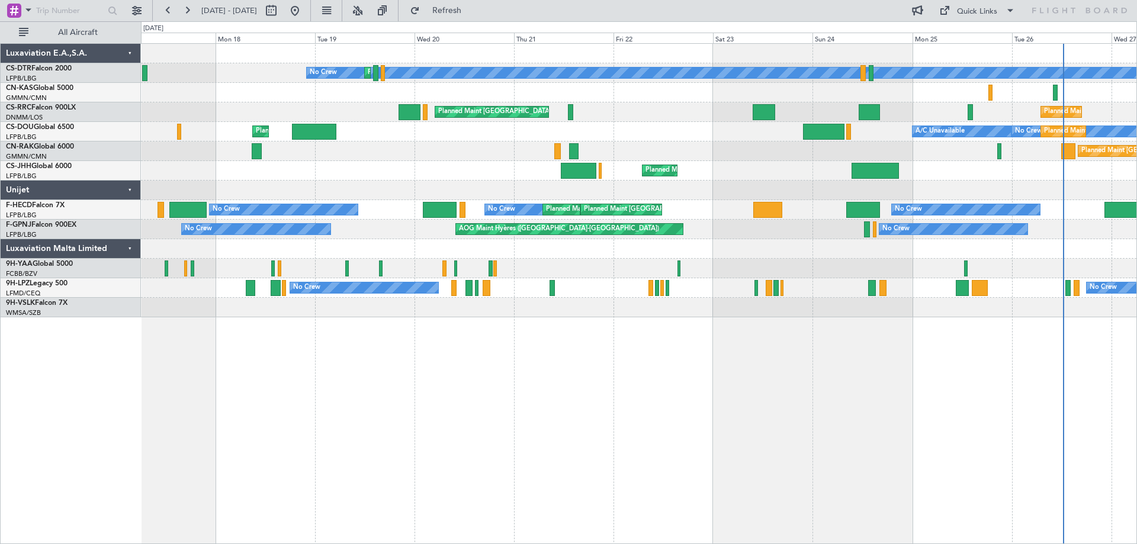
click at [232, 375] on div "No Crew Planned Maint Sofia Planned Maint [GEOGRAPHIC_DATA] ([GEOGRAPHIC_DATA])…" at bounding box center [639, 293] width 996 height 501
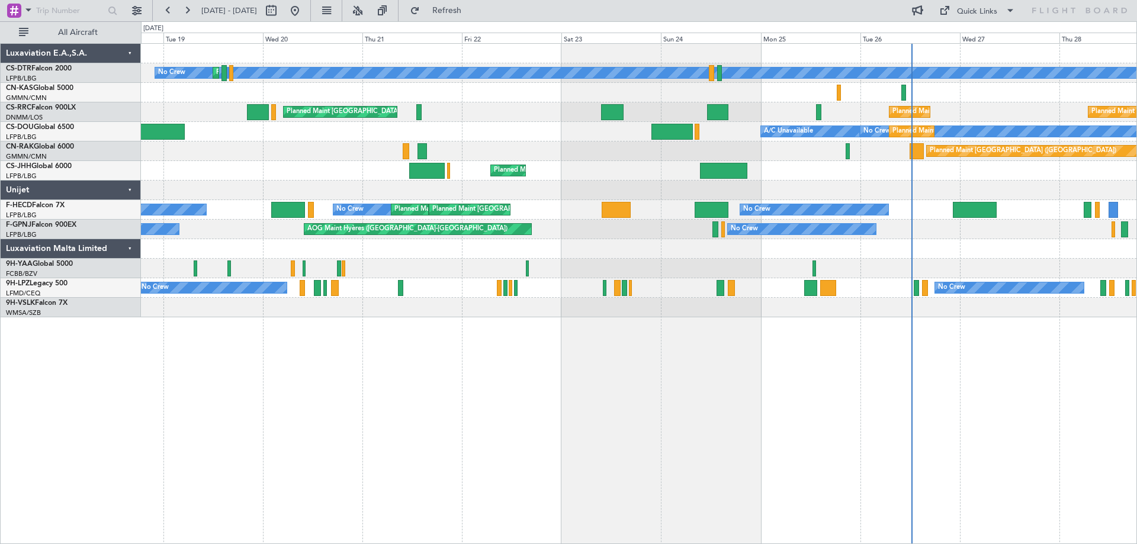
click at [77, 381] on div "No Crew Planned Maint Sofia Planned Maint [GEOGRAPHIC_DATA] ([GEOGRAPHIC_DATA])…" at bounding box center [568, 282] width 1137 height 523
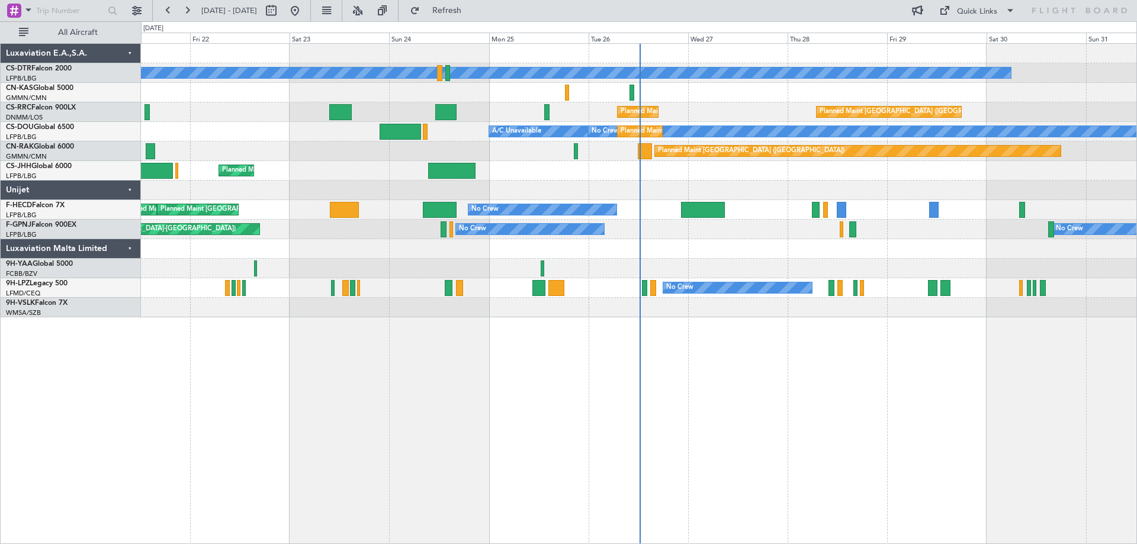
click at [145, 403] on div "No Crew Planned Maint Sofia Planned Maint [GEOGRAPHIC_DATA] ([GEOGRAPHIC_DATA])…" at bounding box center [639, 293] width 996 height 501
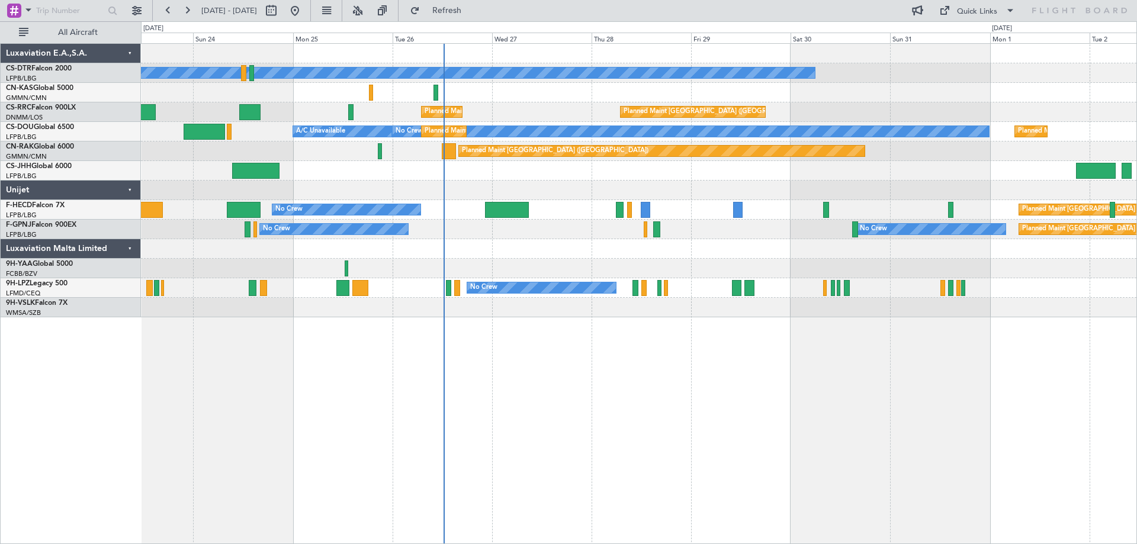
click at [1, 396] on div "No Crew Planned Maint [GEOGRAPHIC_DATA] ([GEOGRAPHIC_DATA]) Planned Maint [GEOG…" at bounding box center [568, 282] width 1137 height 523
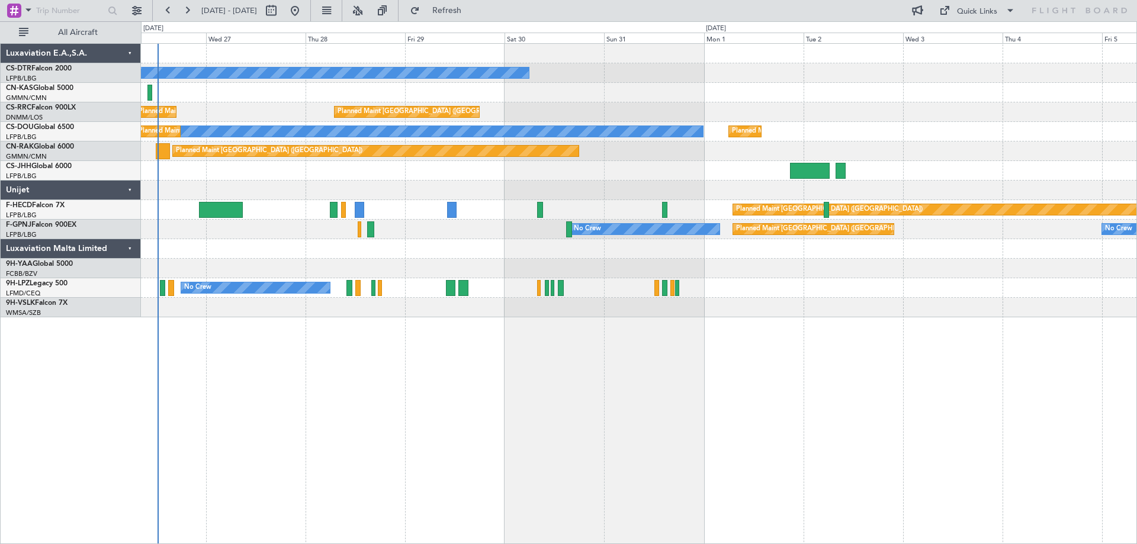
click at [399, 416] on div "No Crew Planned Maint [GEOGRAPHIC_DATA] ([GEOGRAPHIC_DATA]) Planned Maint [GEOG…" at bounding box center [639, 293] width 996 height 501
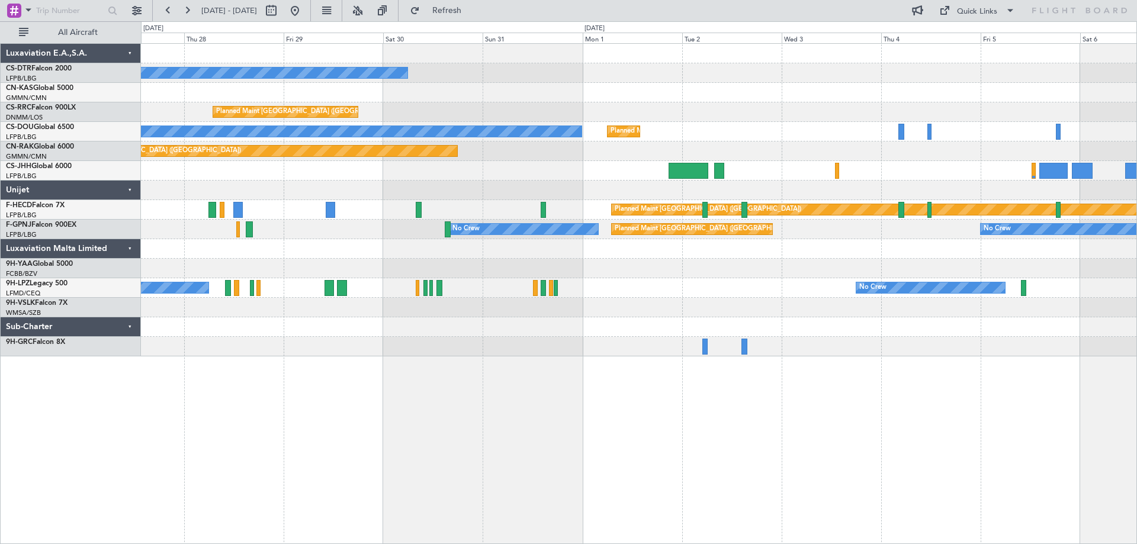
click at [507, 333] on div at bounding box center [638, 327] width 995 height 20
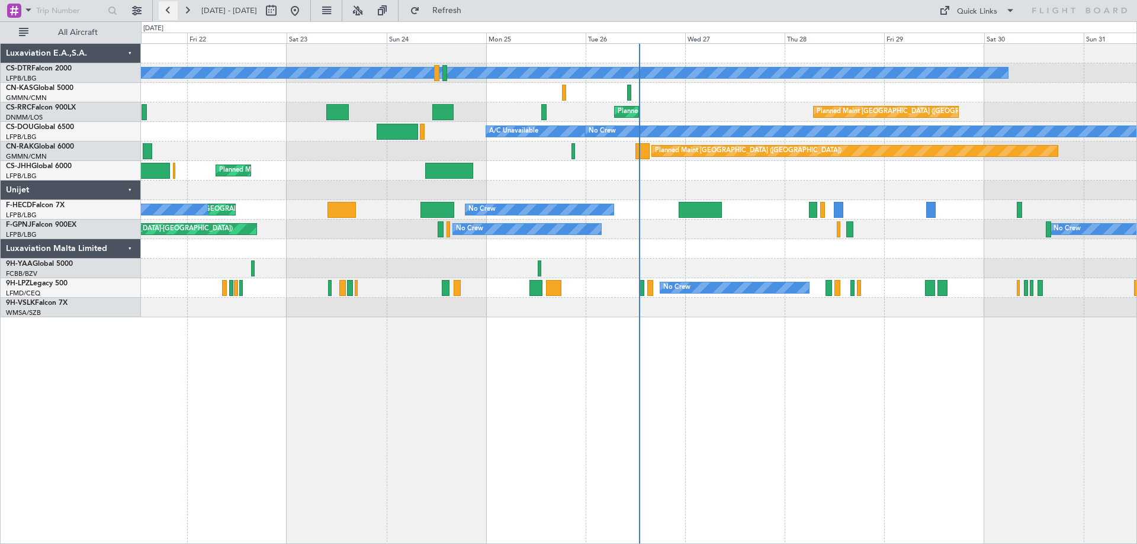
click at [168, 10] on button at bounding box center [168, 10] width 19 height 19
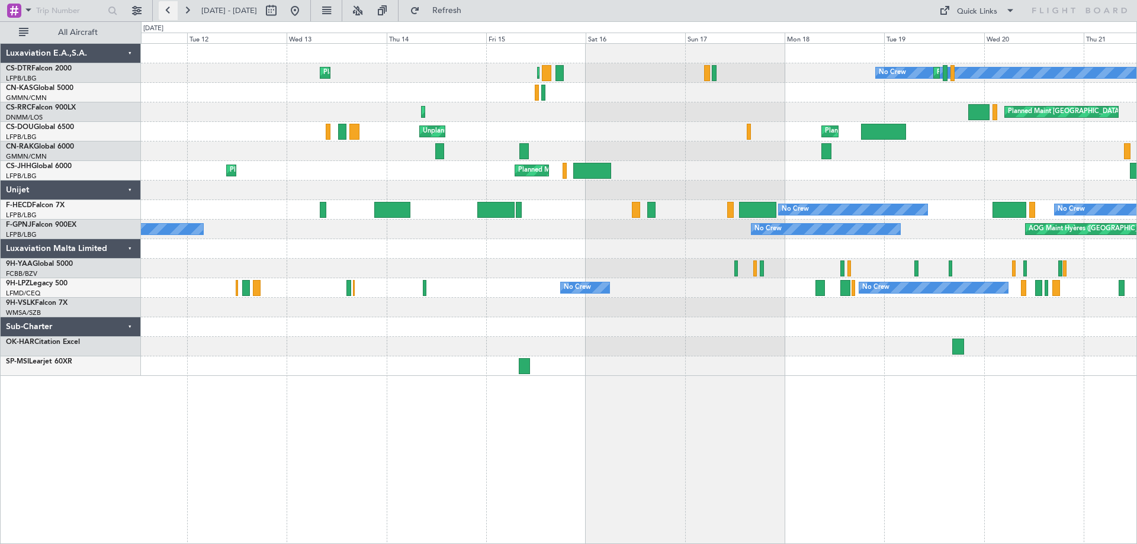
click at [165, 12] on button at bounding box center [168, 10] width 19 height 19
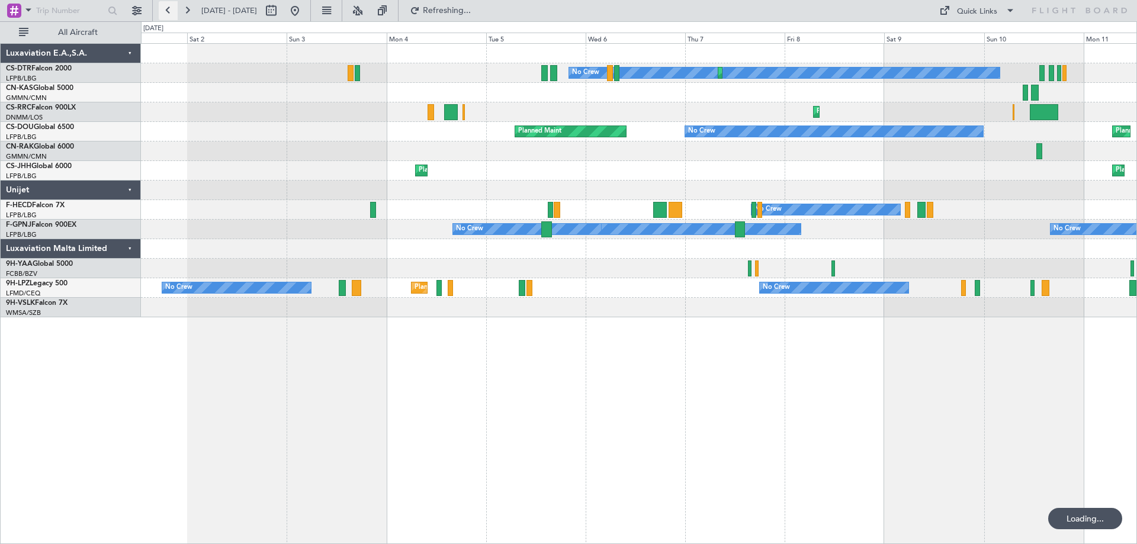
click at [165, 12] on button at bounding box center [168, 10] width 19 height 19
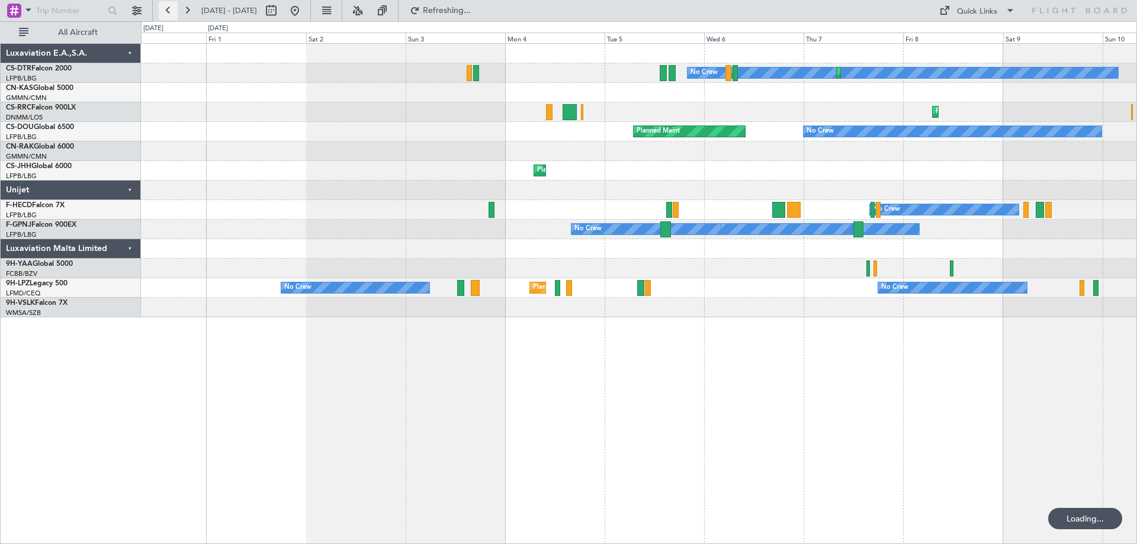
click at [165, 12] on button at bounding box center [168, 10] width 19 height 19
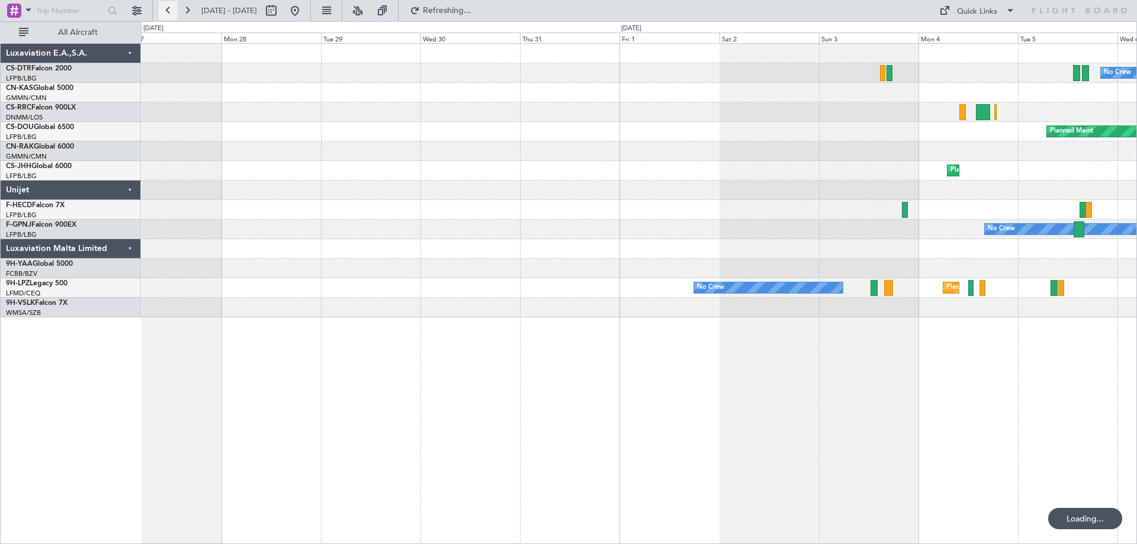
click at [165, 12] on button at bounding box center [168, 10] width 19 height 19
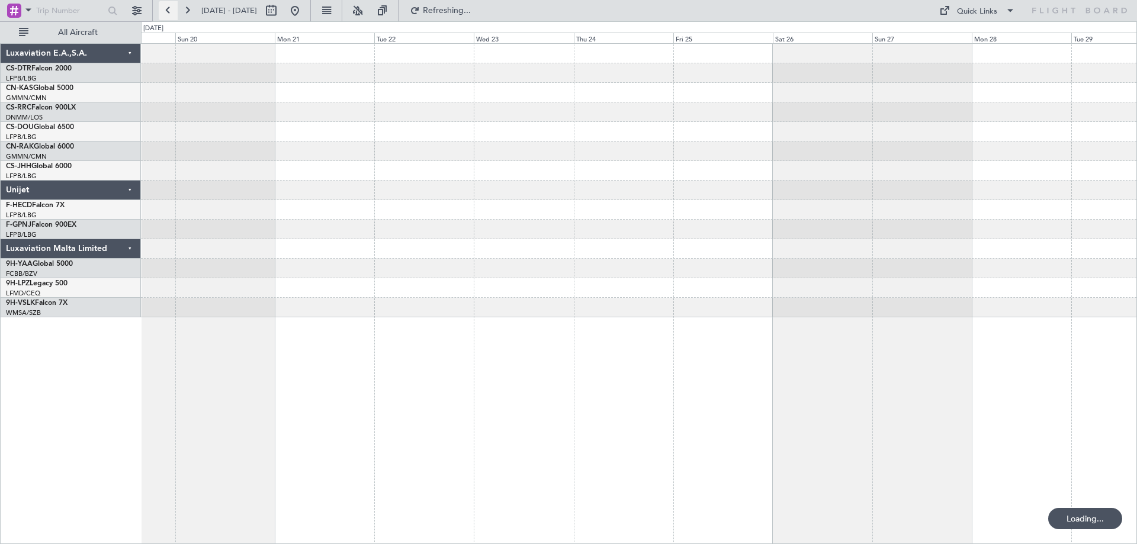
click at [165, 12] on button at bounding box center [168, 10] width 19 height 19
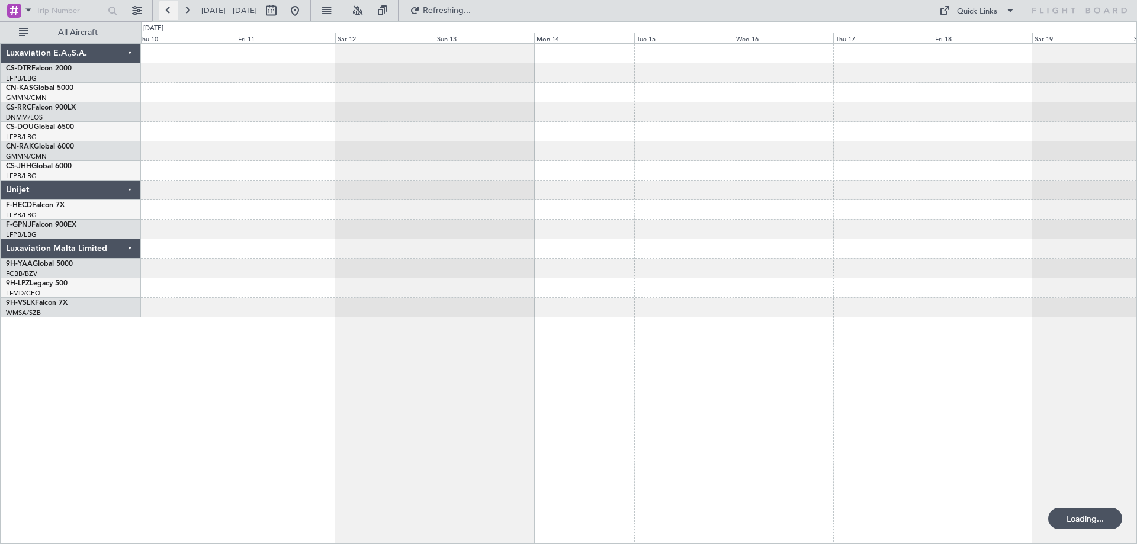
click at [165, 12] on button at bounding box center [168, 10] width 19 height 19
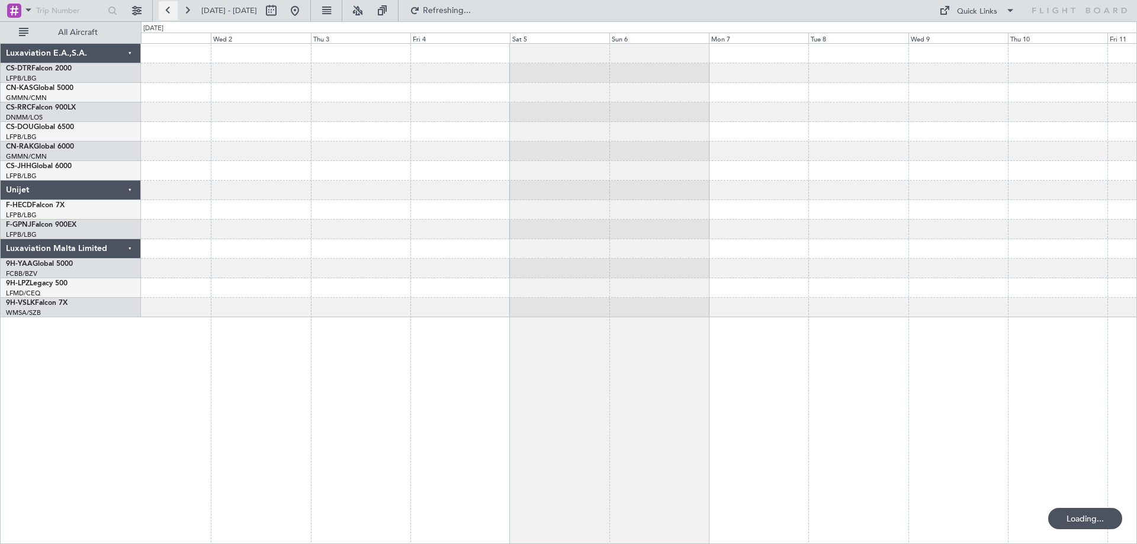
click at [165, 12] on button at bounding box center [168, 10] width 19 height 19
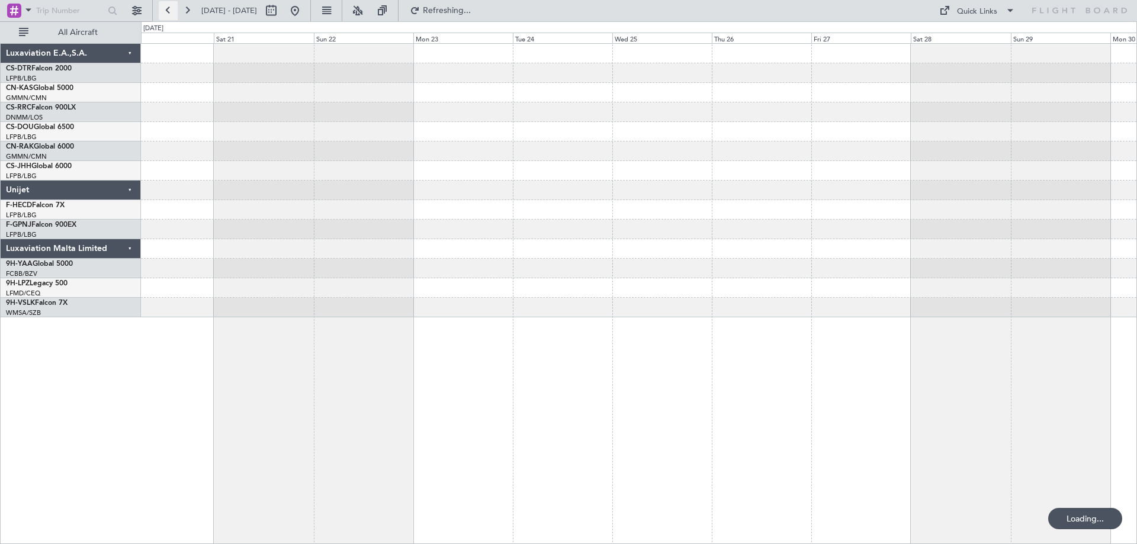
click at [165, 12] on button at bounding box center [168, 10] width 19 height 19
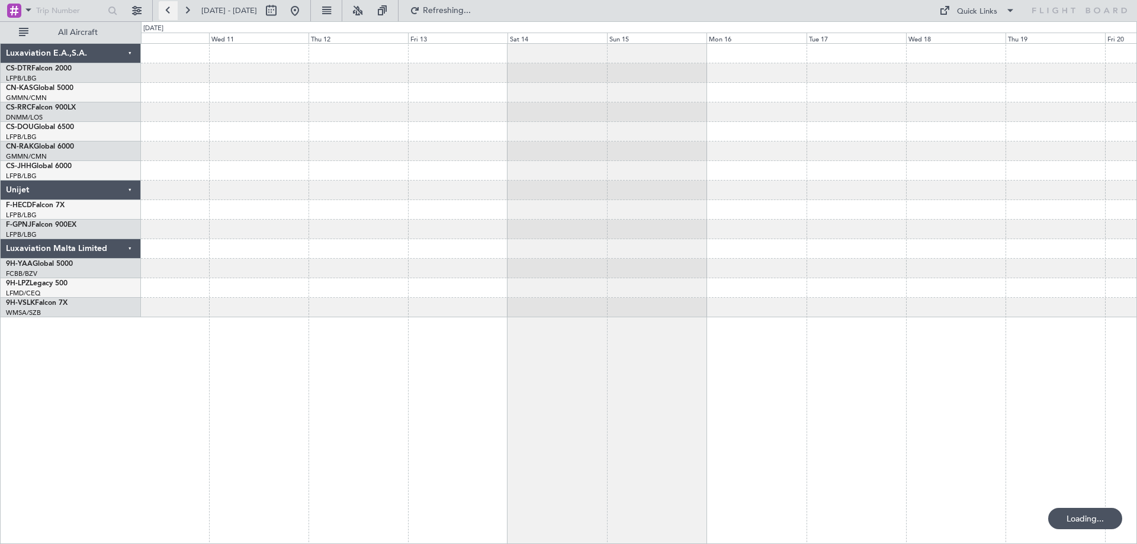
click at [165, 12] on button at bounding box center [168, 10] width 19 height 19
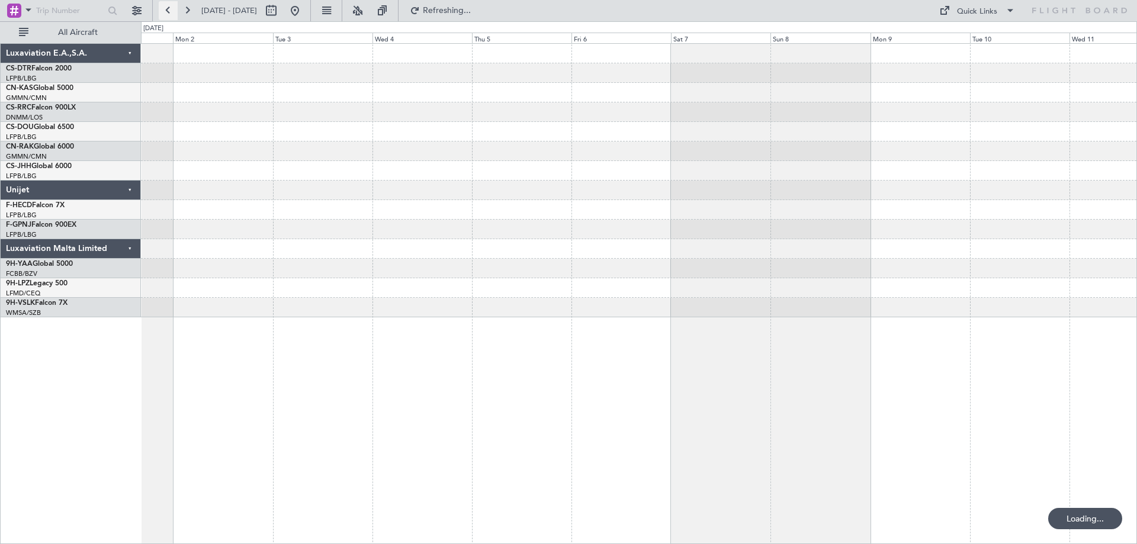
click at [165, 12] on button at bounding box center [168, 10] width 19 height 19
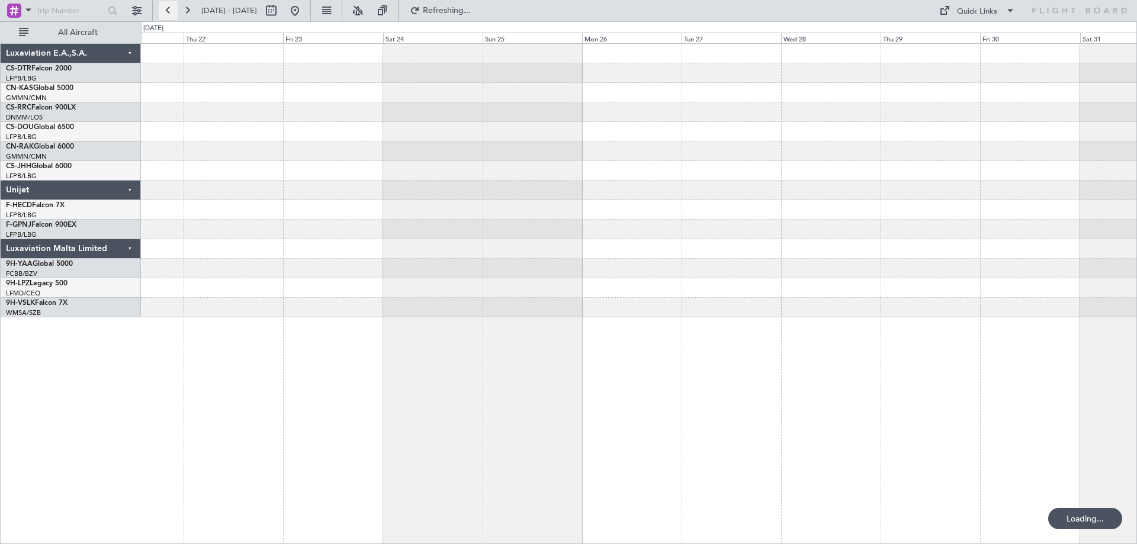
click at [165, 12] on button at bounding box center [168, 10] width 19 height 19
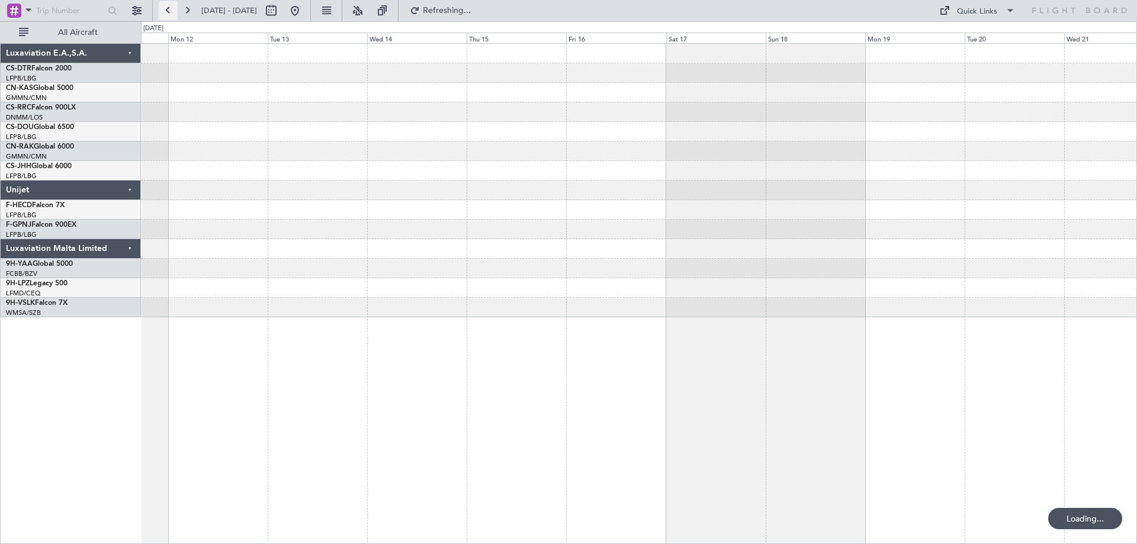
click at [165, 12] on button at bounding box center [168, 10] width 19 height 19
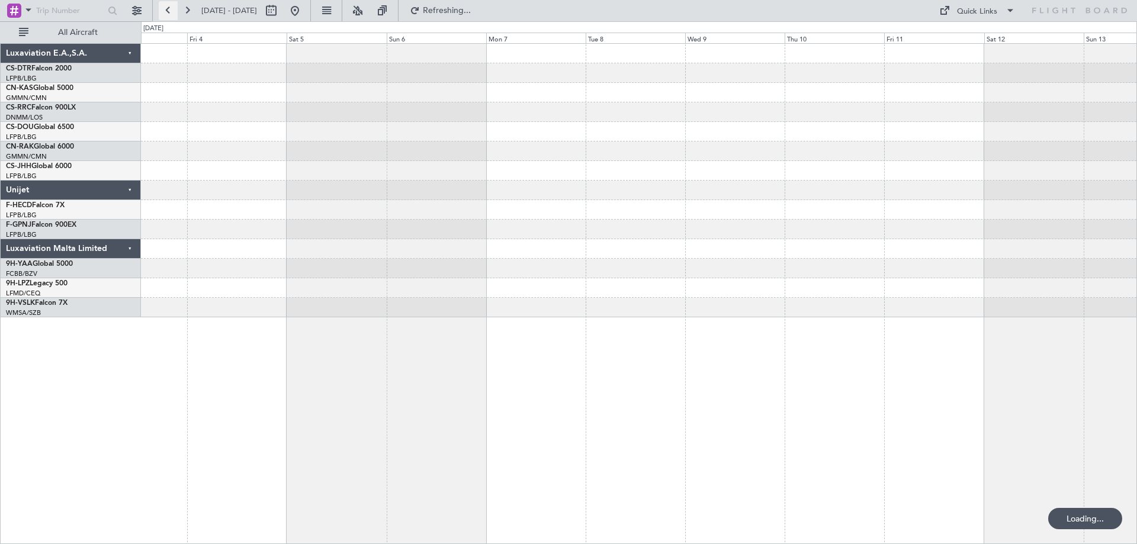
click at [165, 12] on button at bounding box center [168, 10] width 19 height 19
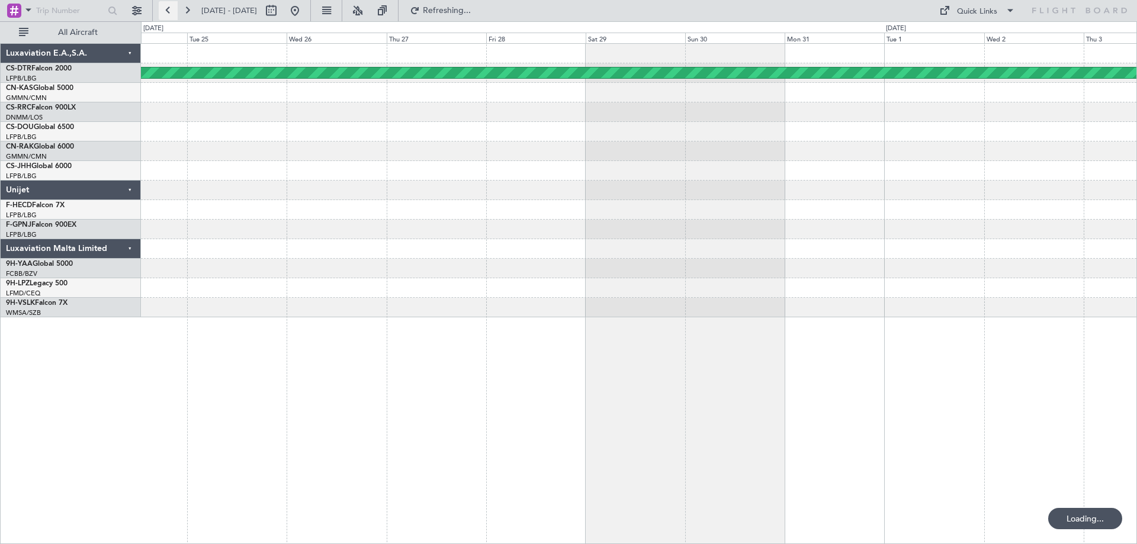
click at [165, 12] on button at bounding box center [168, 10] width 19 height 19
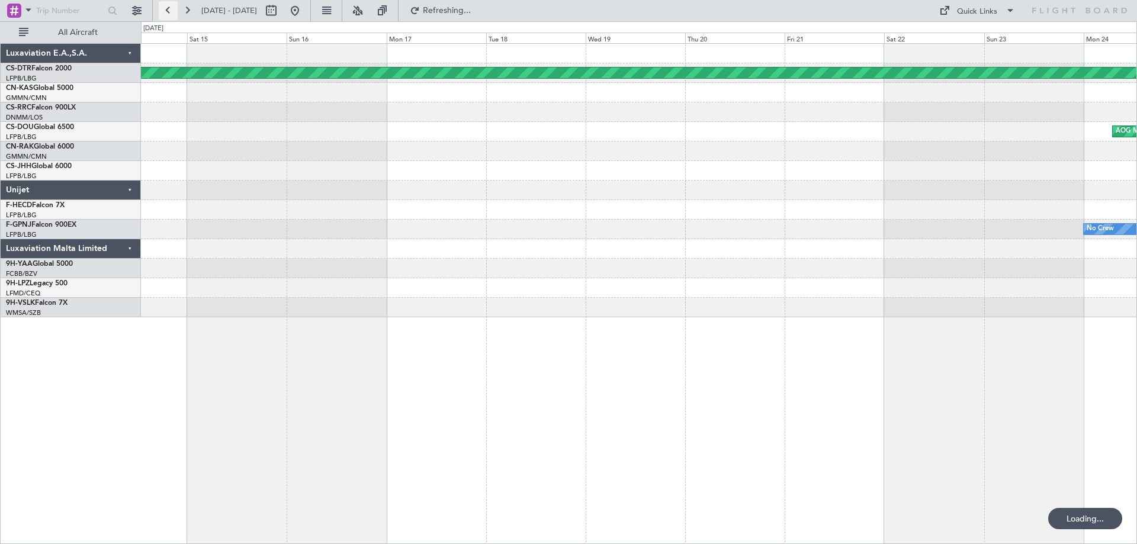
click at [165, 12] on button at bounding box center [168, 10] width 19 height 19
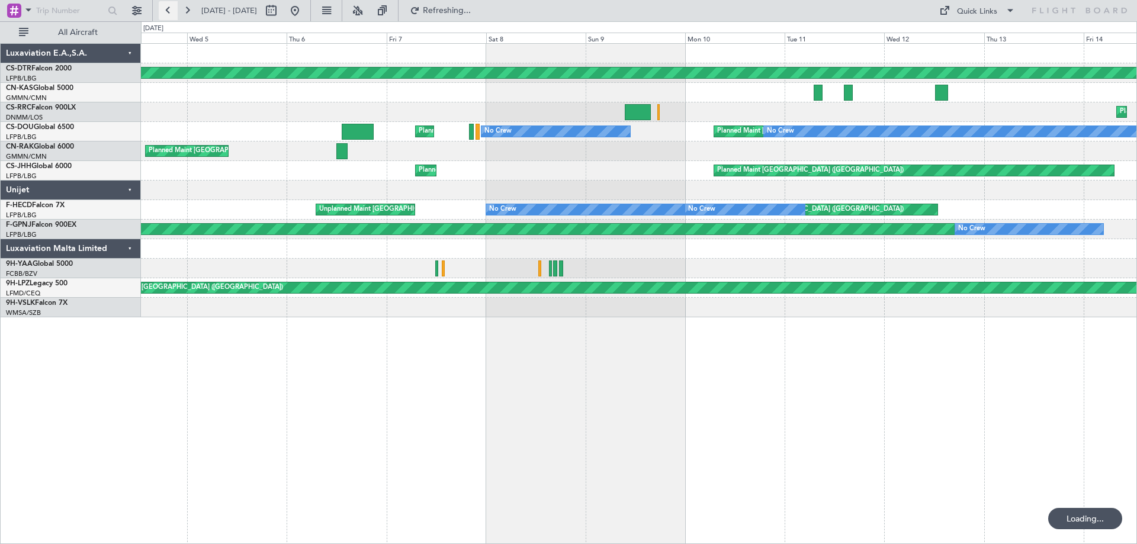
click at [165, 12] on button at bounding box center [168, 10] width 19 height 19
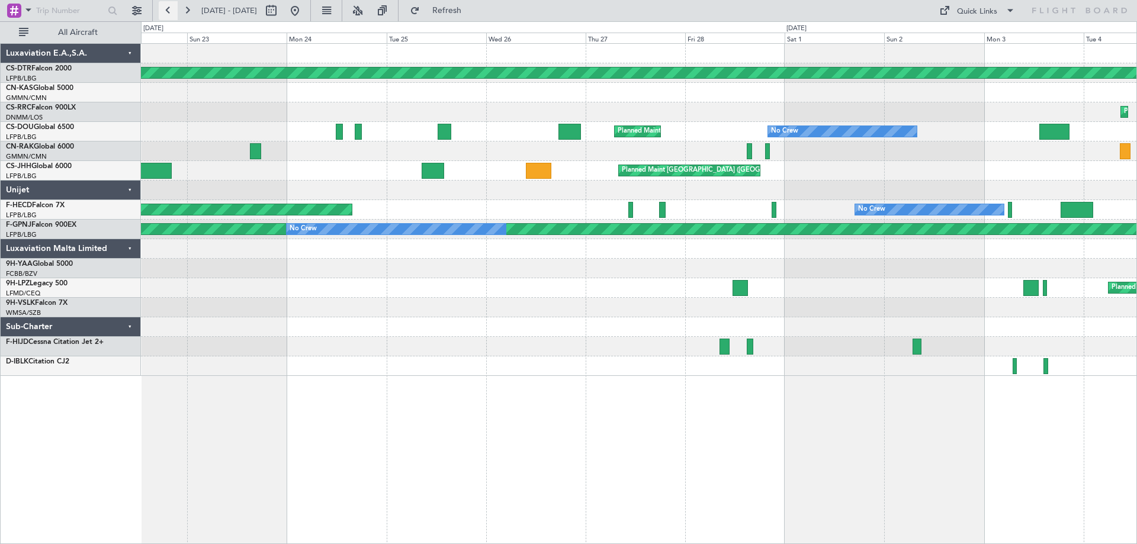
click at [164, 14] on button at bounding box center [168, 10] width 19 height 19
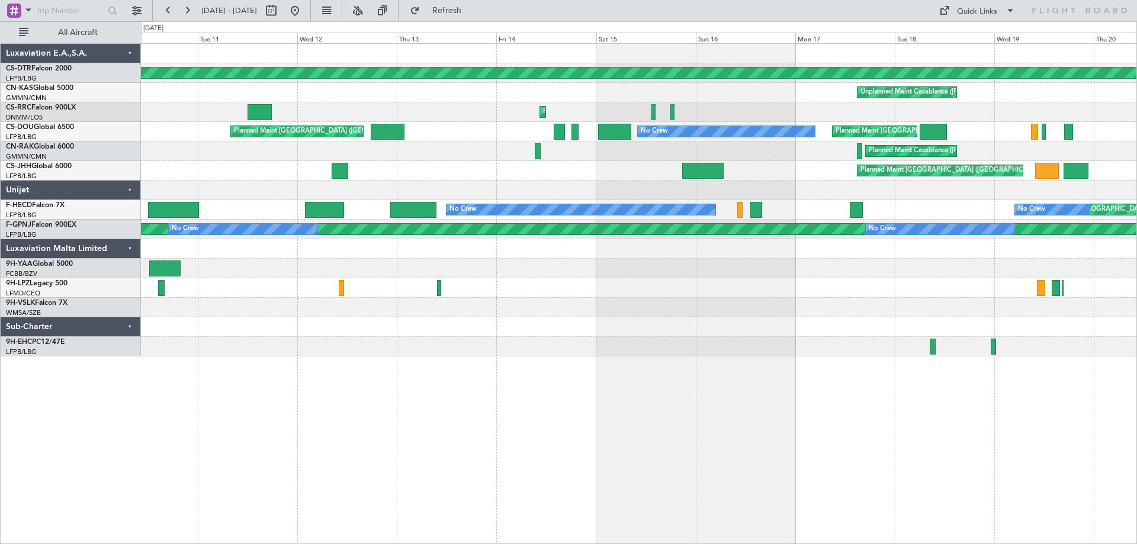
click at [633, 272] on div "Planned Maint Basel-Mulhouse Unplanned Maint Casablanca (Mohammed V Intl) Plann…" at bounding box center [638, 200] width 995 height 313
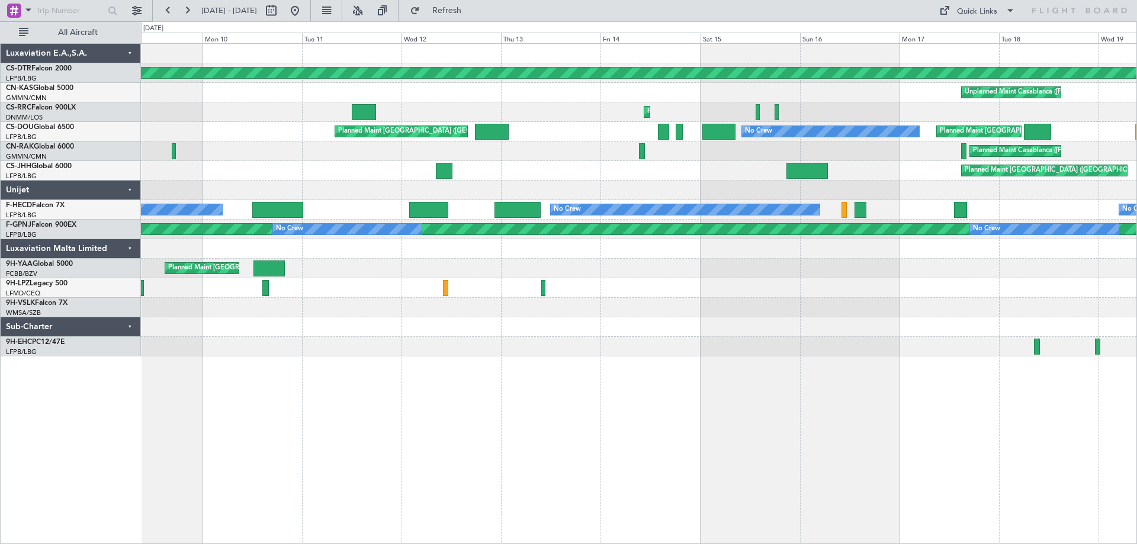
click at [707, 278] on div "Planned Maint [GEOGRAPHIC_DATA] ([GEOGRAPHIC_DATA])" at bounding box center [638, 269] width 995 height 20
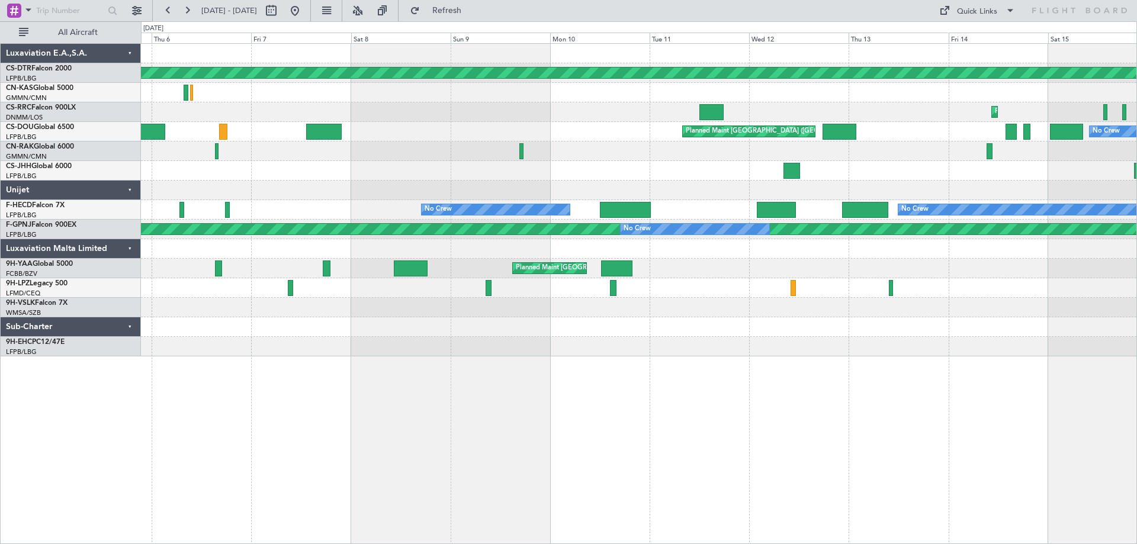
click at [742, 272] on div "Planned Maint Basel-Mulhouse Unplanned Maint Casablanca (Mohammed V Intl) Plann…" at bounding box center [638, 200] width 995 height 313
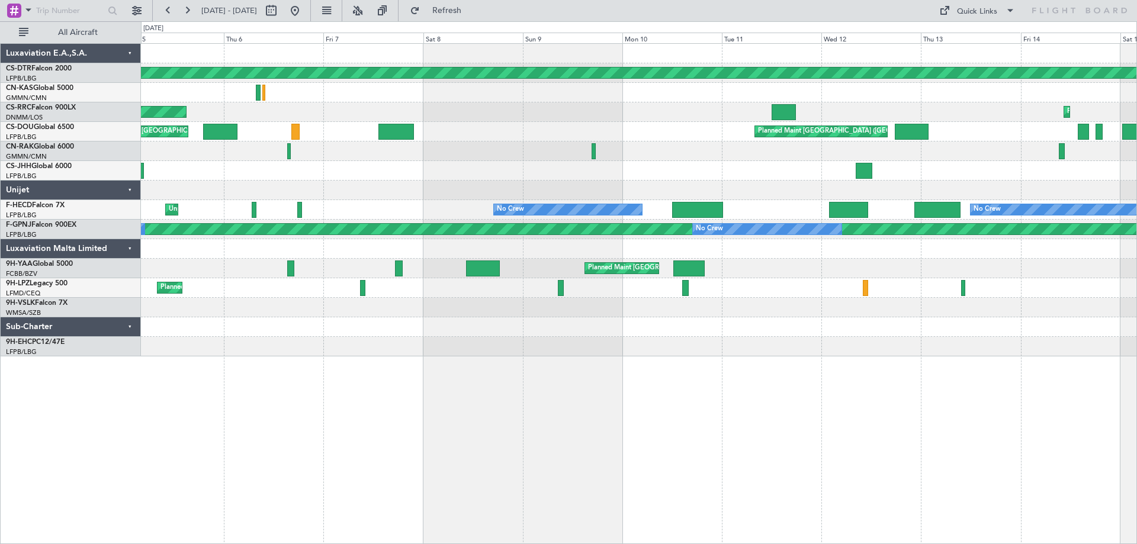
click at [723, 317] on div at bounding box center [638, 308] width 995 height 20
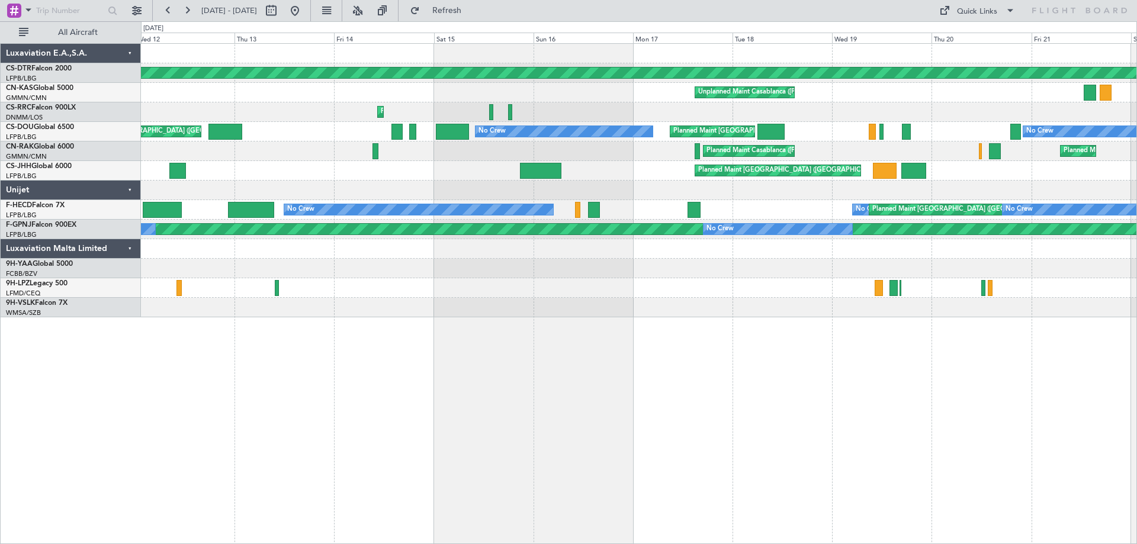
click at [230, 320] on div "Planned Maint Basel-Mulhouse Unplanned Maint Casablanca (Mohammed V Intl) Plann…" at bounding box center [639, 293] width 996 height 501
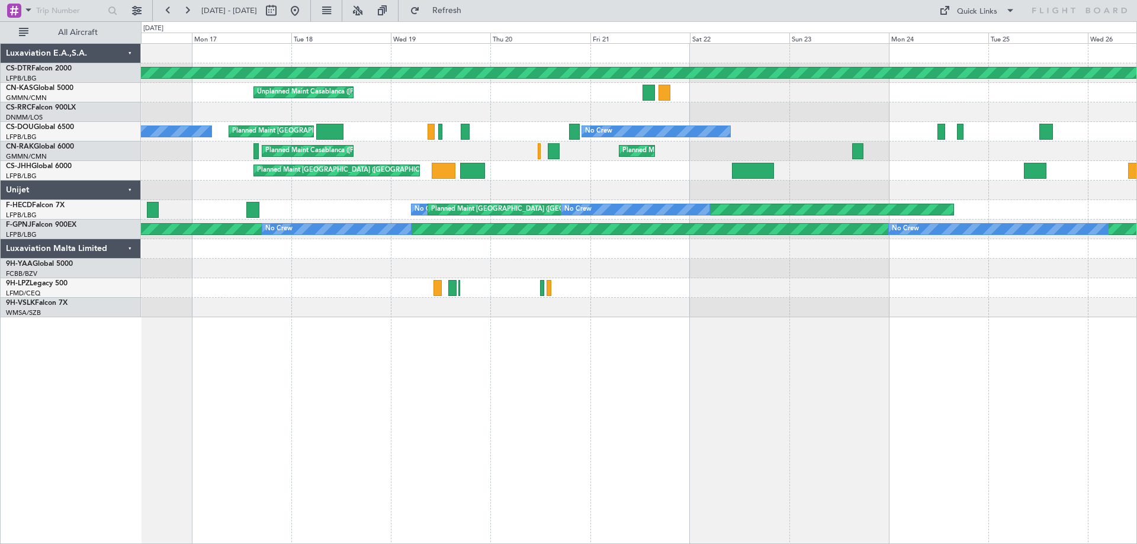
click at [0, 291] on div "Planned Maint Basel-Mulhouse Unplanned Maint Casablanca (Mohammed V Intl) Plann…" at bounding box center [568, 282] width 1137 height 523
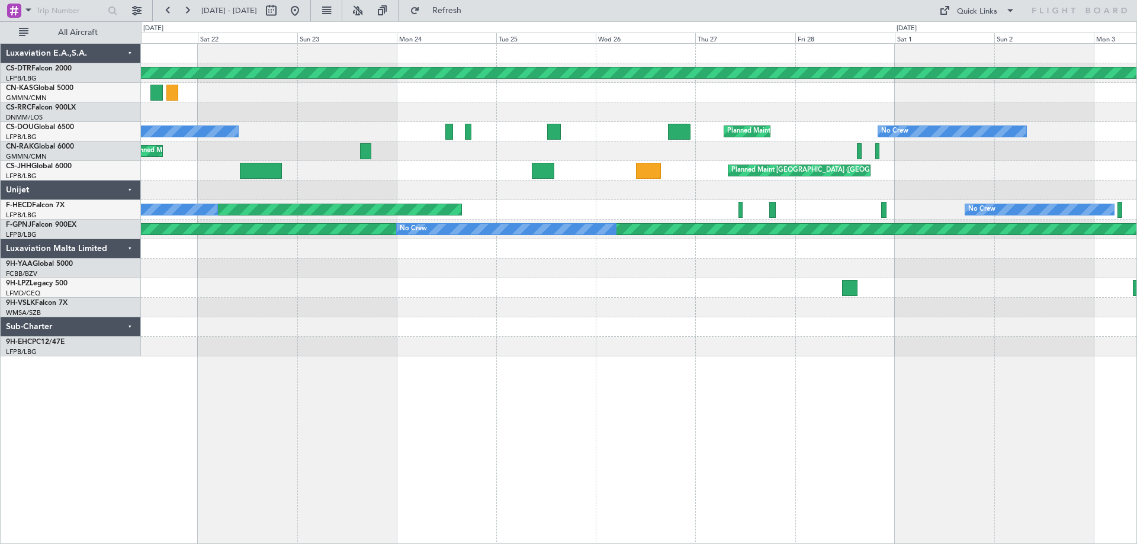
click at [391, 313] on div at bounding box center [638, 308] width 995 height 20
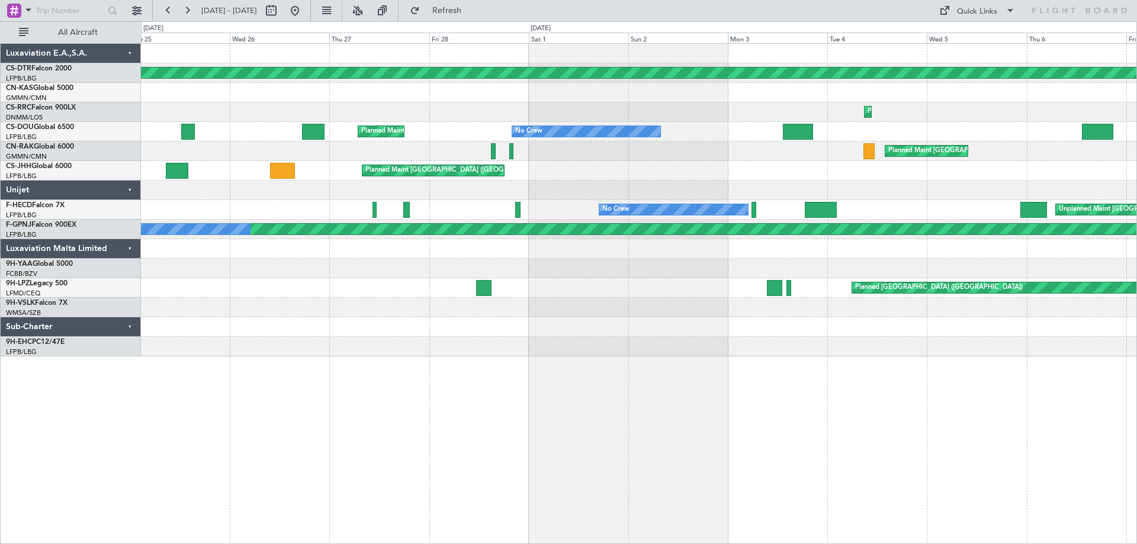
click at [443, 317] on div "Planned Maint Basel-Mulhouse Planned Maint Lagos (Murtala Muhammed) Planned Mai…" at bounding box center [638, 200] width 995 height 313
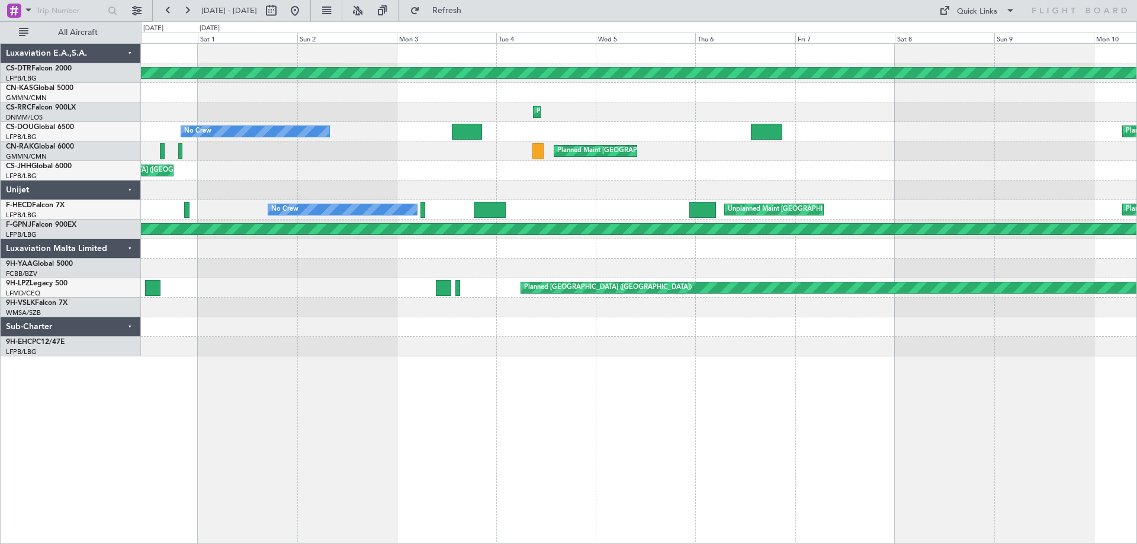
click at [434, 333] on div "Planned Maint Basel-Mulhouse Planned Maint Lagos (Murtala Muhammed) No Crew Pla…" at bounding box center [638, 200] width 995 height 313
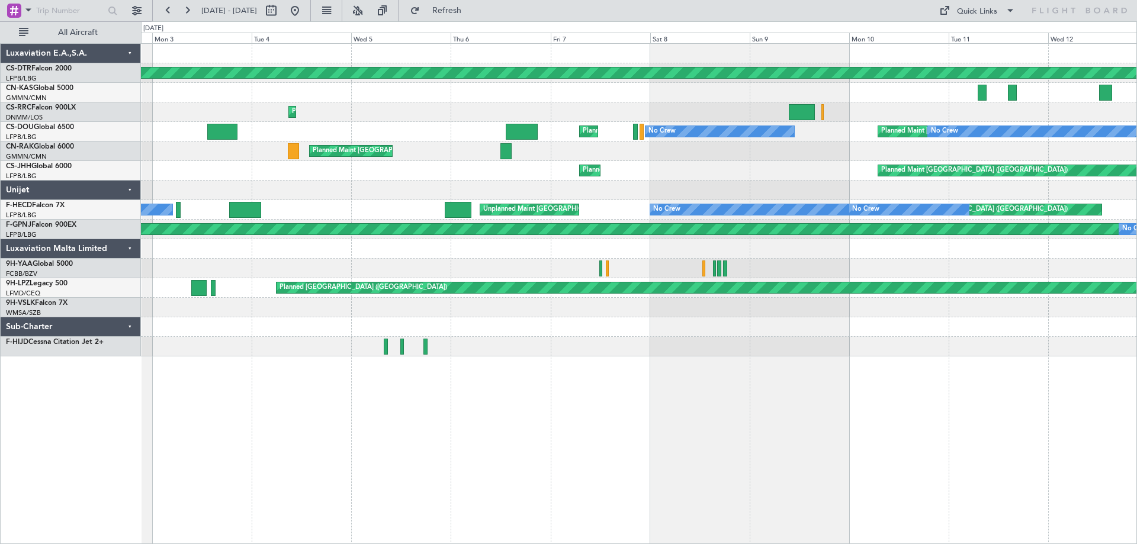
click at [755, 345] on div "Planned Maint Basel-Mulhouse Planned Maint Lagos (Murtala Muhammed) Planned Mai…" at bounding box center [638, 200] width 995 height 313
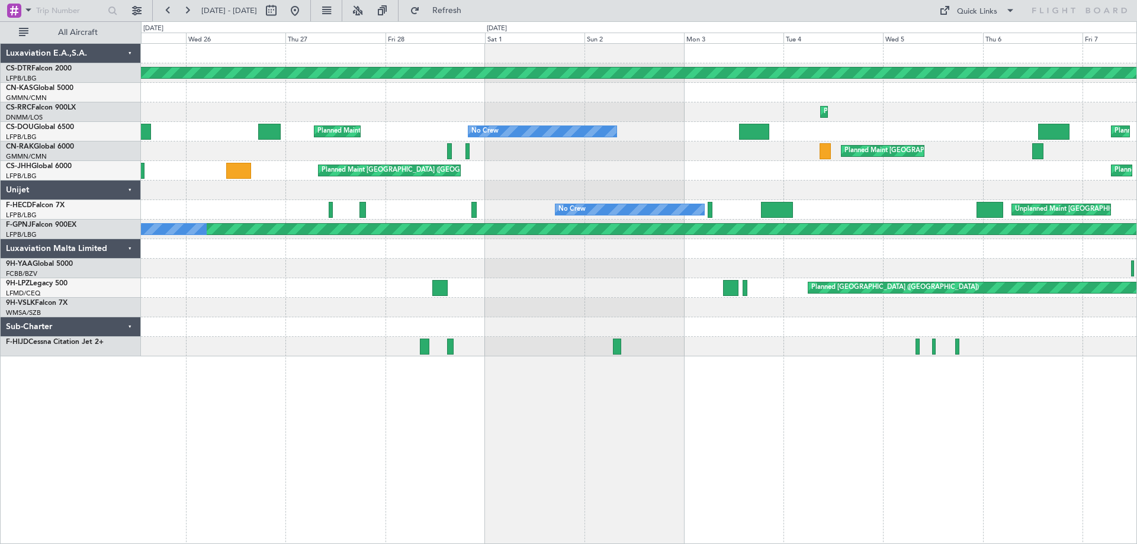
click at [804, 342] on div "Planned Maint Basel-Mulhouse Planned Maint Lagos (Murtala Muhammed) Planned Mai…" at bounding box center [638, 200] width 995 height 313
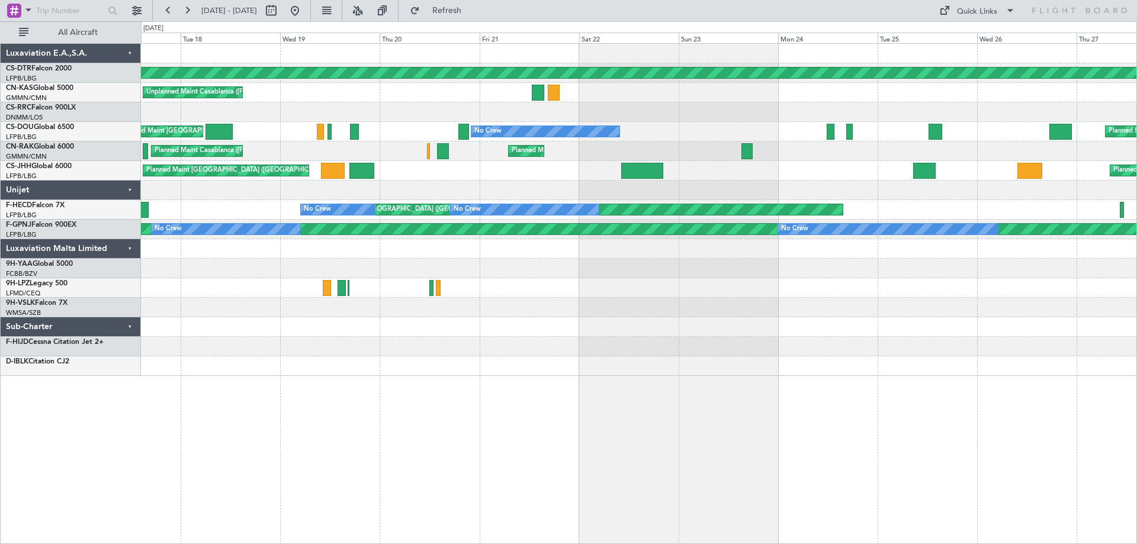
click at [996, 341] on div "Planned Maint Basel-Mulhouse Unplanned Maint Casablanca (Mohammed V Intl) Plann…" at bounding box center [638, 210] width 995 height 332
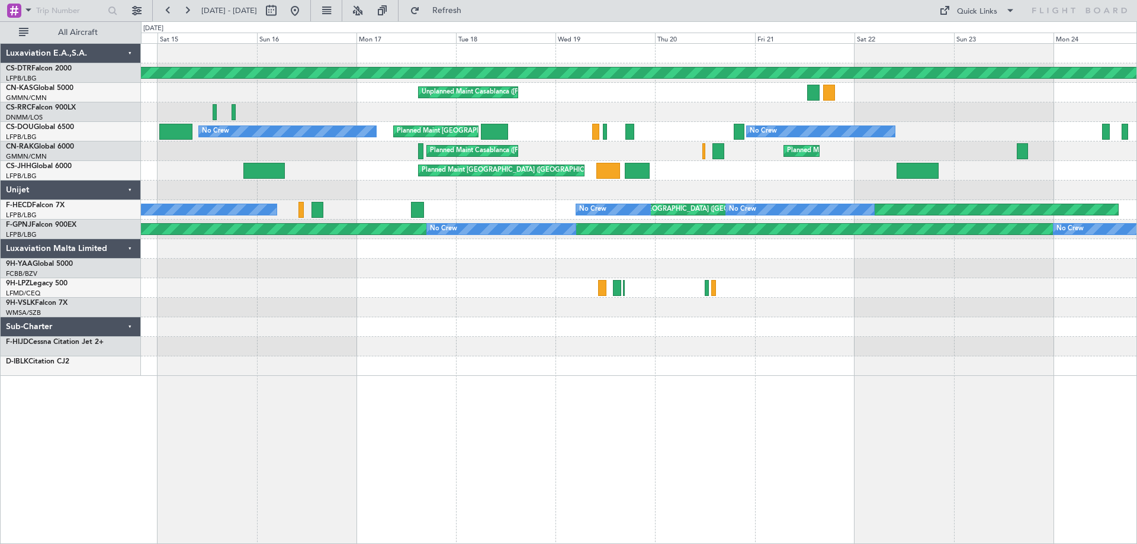
click at [1136, 348] on div "Planned Maint Basel-Mulhouse Unplanned Maint Casablanca (Mohammed V Intl) Plann…" at bounding box center [568, 282] width 1137 height 523
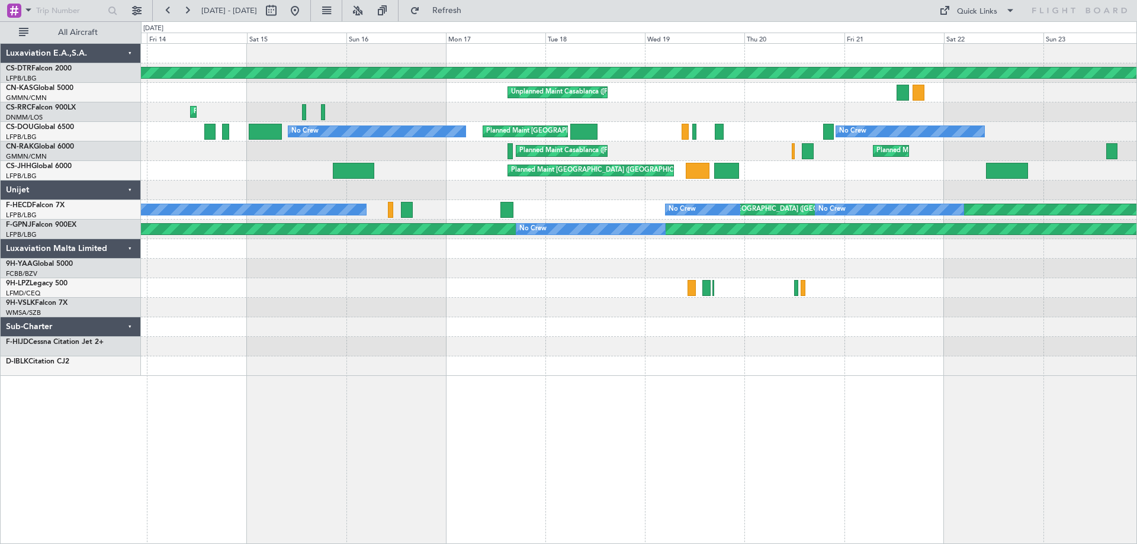
click at [1136, 371] on div "Planned Maint Basel-Mulhouse Unplanned Maint Casablanca (Mohammed V Intl) Plann…" at bounding box center [568, 282] width 1137 height 523
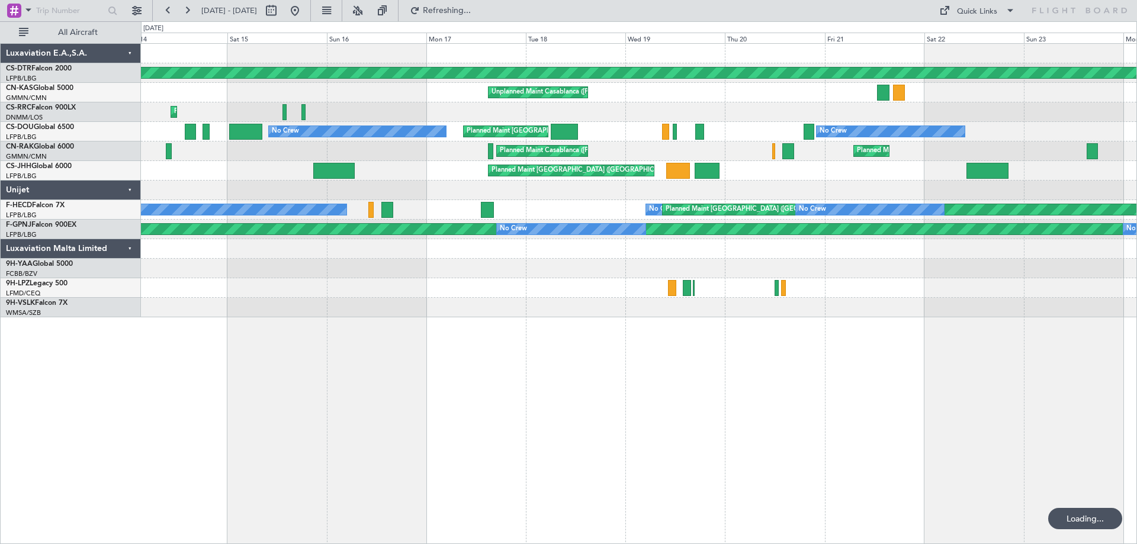
click at [50, 298] on div "Planned Maint Basel-Mulhouse Unplanned Maint Casablanca (Mohammed V Intl) Plann…" at bounding box center [568, 282] width 1137 height 523
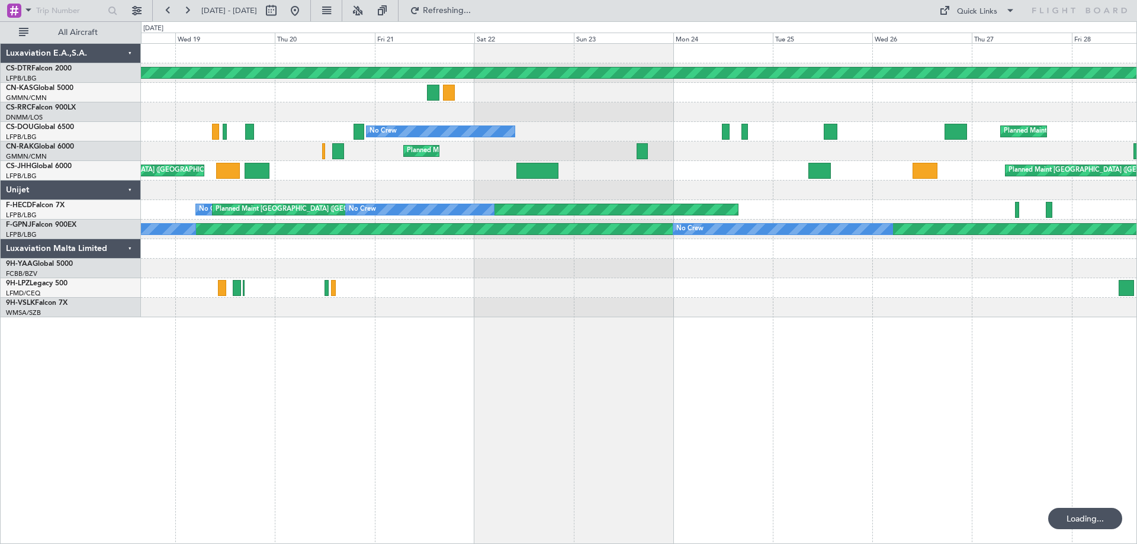
click at [256, 306] on div "Planned Maint Basel-Mulhouse Unplanned Maint Casablanca (Mohammed V Intl) No Cr…" at bounding box center [638, 181] width 995 height 274
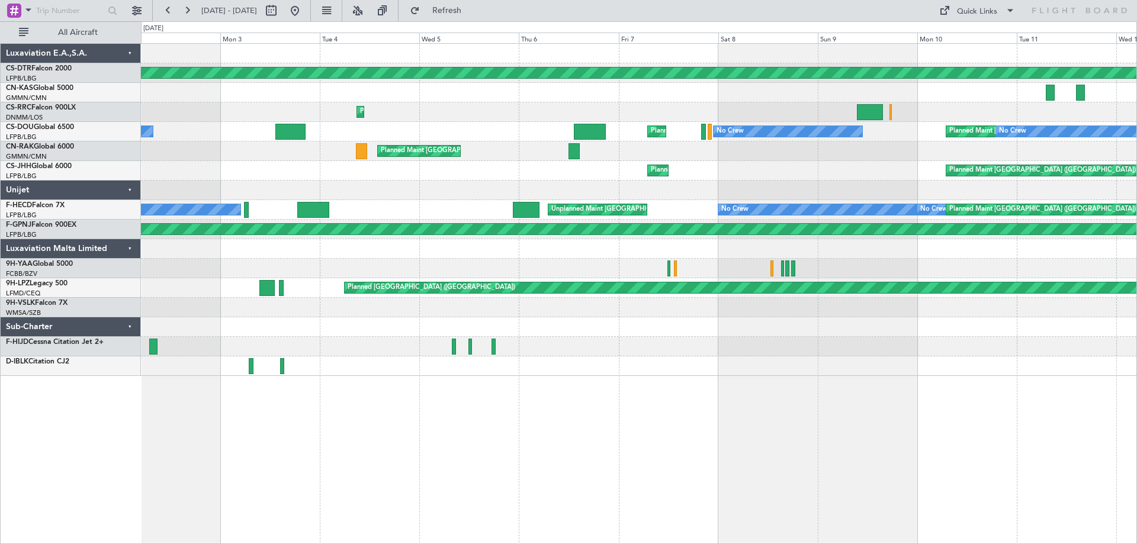
click at [170, 311] on div "Planned Maint Basel-Mulhouse Planned Maint Lagos (Murtala Muhammed) Planned Mai…" at bounding box center [638, 210] width 995 height 332
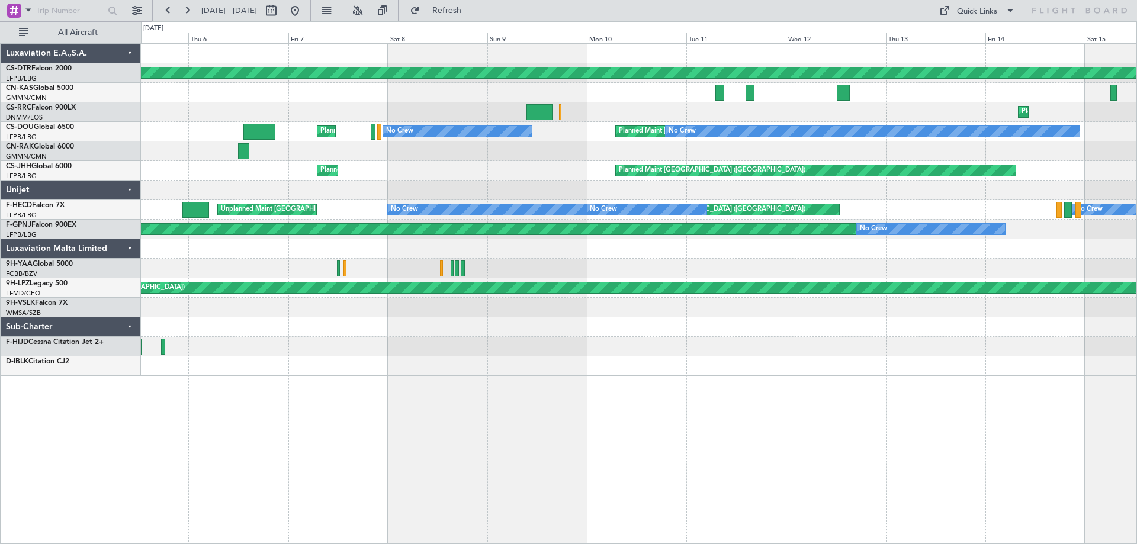
click at [519, 363] on div "Planned Maint Basel-Mulhouse Planned Maint Larnaca (Larnaca Intl) Planned Maint…" at bounding box center [638, 210] width 995 height 332
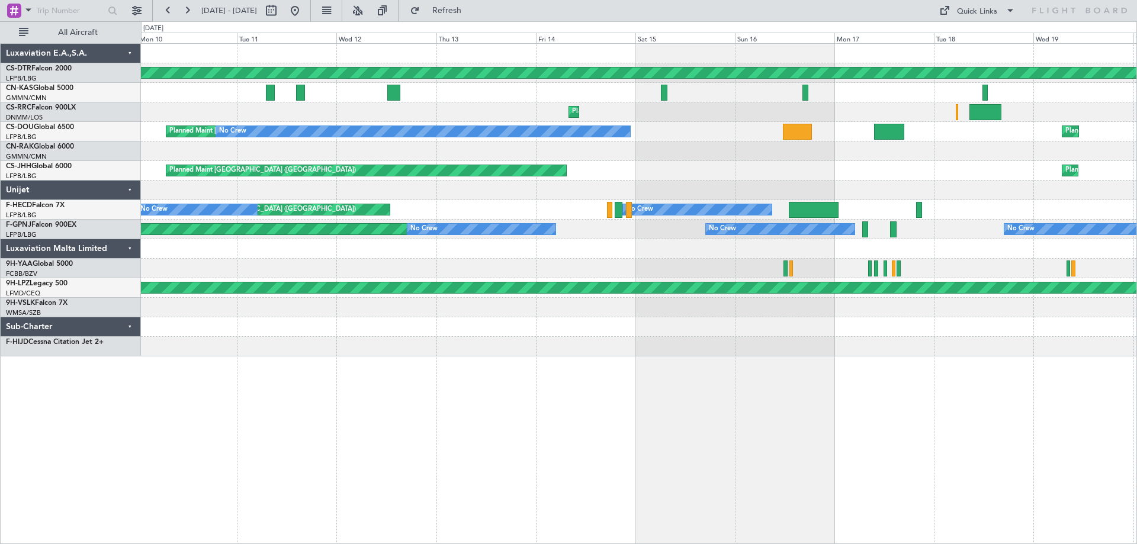
click at [428, 358] on div "Planned Maint Basel-Mulhouse Planned Maint Larnaca (Larnaca Intl) Planned Maint…" at bounding box center [639, 293] width 996 height 501
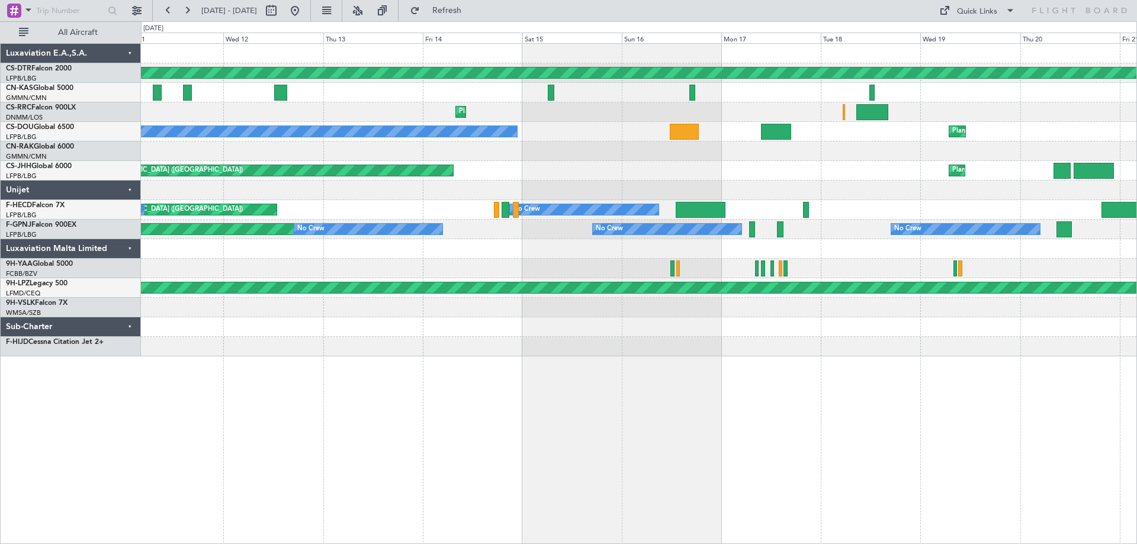
click at [362, 357] on div "Planned Maint Basel-Mulhouse Planned Maint Larnaca (Larnaca Intl) Planned Maint…" at bounding box center [639, 293] width 996 height 501
